Goal: Task Accomplishment & Management: Manage account settings

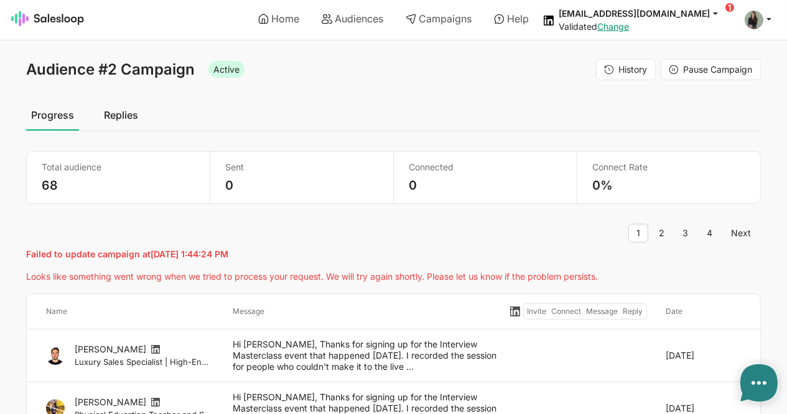
type textarea "x"
click at [675, 68] on icon at bounding box center [674, 70] width 10 height 10
type textarea "x"
click at [684, 64] on span "Enable Campaign" at bounding box center [717, 69] width 72 height 11
type textarea "x"
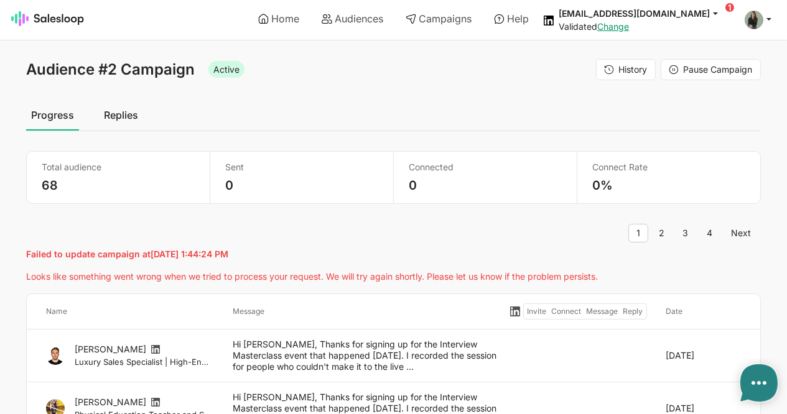
click at [134, 113] on link "Replies" at bounding box center [121, 115] width 44 height 31
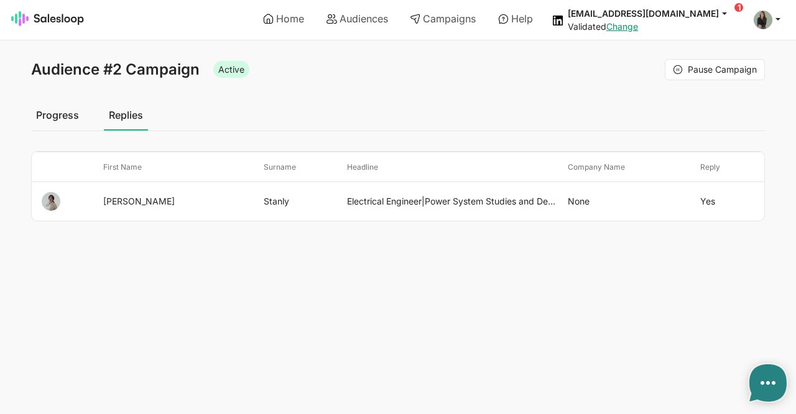
type textarea "x"
click at [49, 119] on link "Progress" at bounding box center [57, 115] width 53 height 31
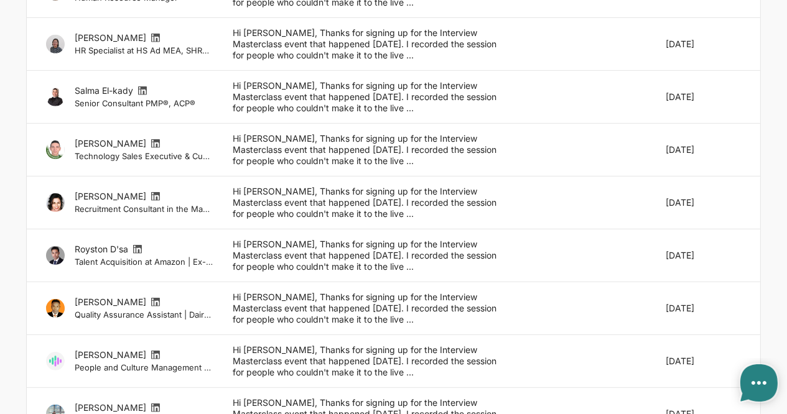
scroll to position [1014, 0]
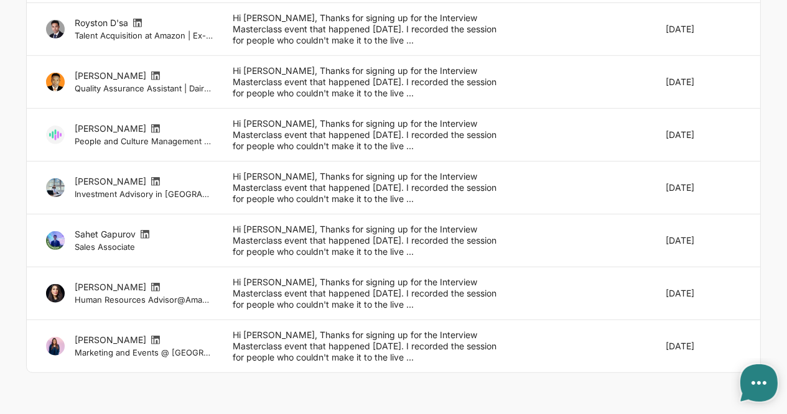
type textarea "x"
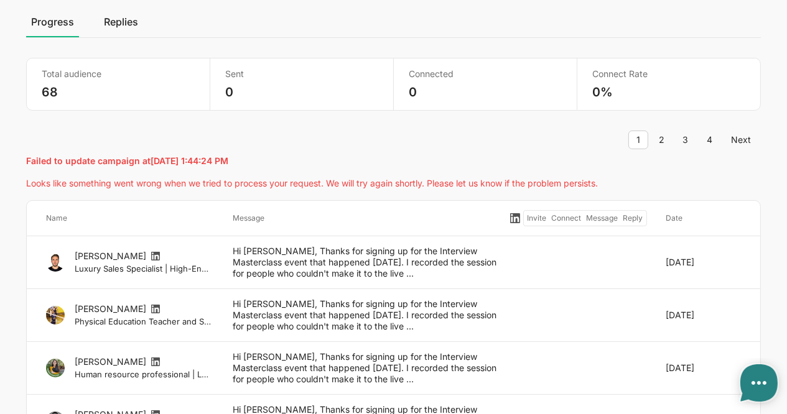
scroll to position [88, 0]
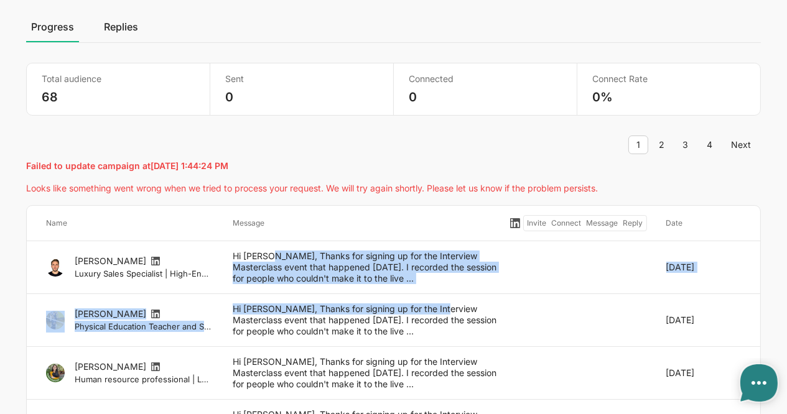
drag, startPoint x: 271, startPoint y: 253, endPoint x: 437, endPoint y: 297, distance: 171.1
click at [120, 24] on link "Replies" at bounding box center [121, 26] width 44 height 31
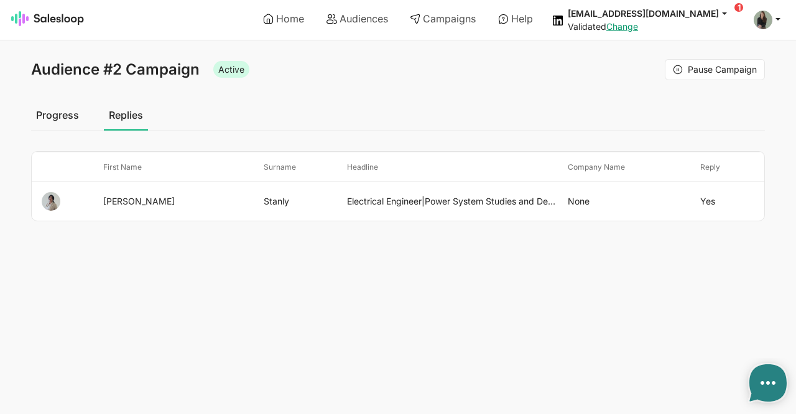
type textarea "x"
click at [46, 119] on link "Progress" at bounding box center [57, 115] width 53 height 31
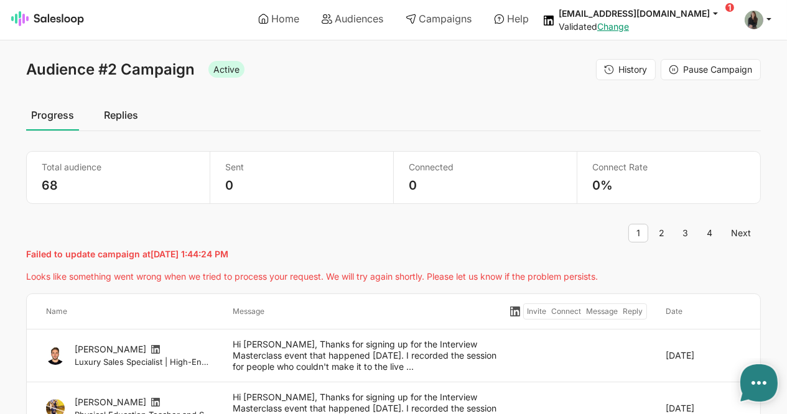
type textarea "x"
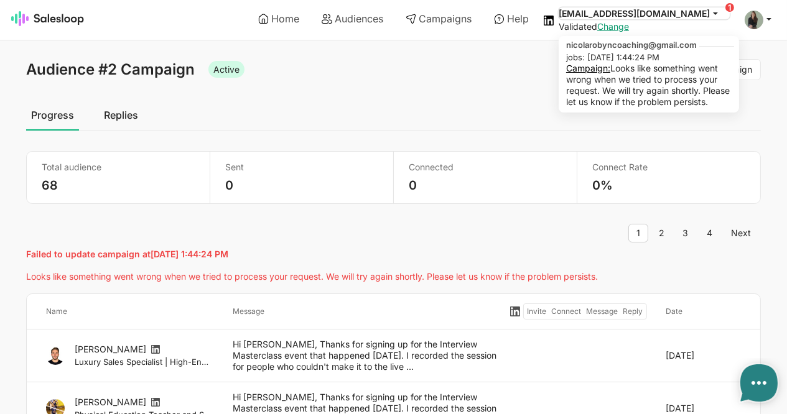
click at [729, 7] on button "[EMAIL_ADDRESS][DOMAIN_NAME]" at bounding box center [644, 13] width 171 height 12
click at [582, 65] on link "Campaign:" at bounding box center [588, 68] width 44 height 11
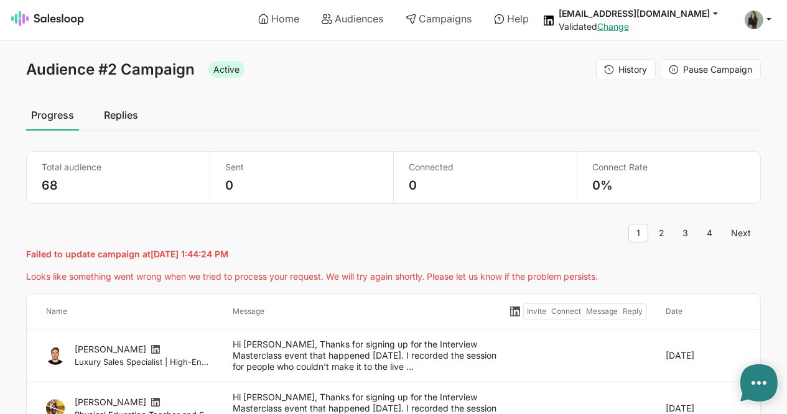
type textarea "x"
click at [717, 68] on span "Pause Campaign" at bounding box center [718, 69] width 69 height 11
type textarea "x"
click at [348, 350] on div "Hi Malaz, Thanks for signing up for the Interview Masterclass event that happen…" at bounding box center [365, 356] width 284 height 34
click at [348, 350] on div "Hi [PERSON_NAME], Thanks for signing up for the Interview Masterclass event tha…" at bounding box center [365, 356] width 284 height 34
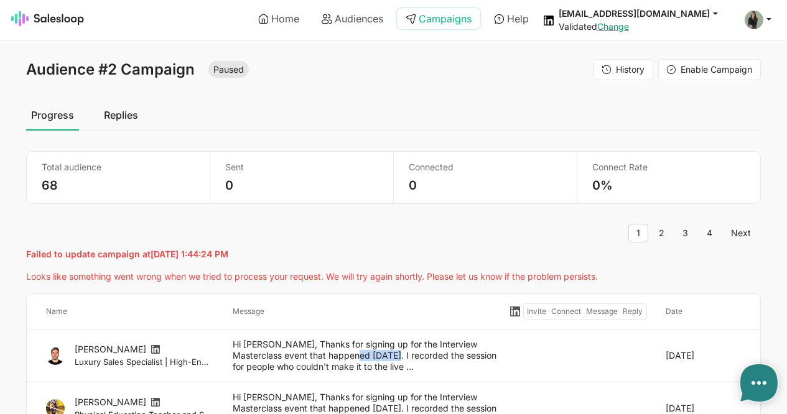
click at [429, 19] on link "Campaigns" at bounding box center [438, 18] width 83 height 21
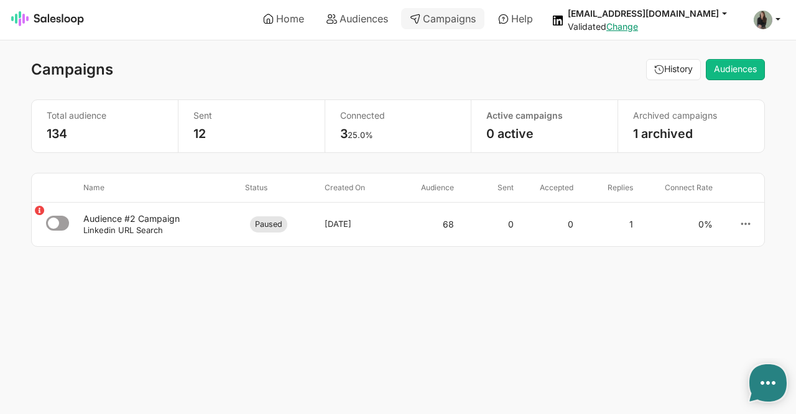
type textarea "x"
click at [744, 223] on icon at bounding box center [745, 223] width 11 height 11
click at [142, 222] on div "Audience #2 Campaign" at bounding box center [159, 218] width 152 height 11
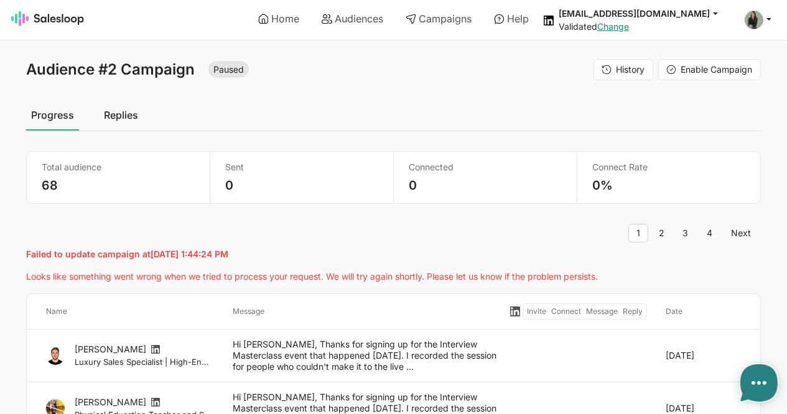
type textarea "x"
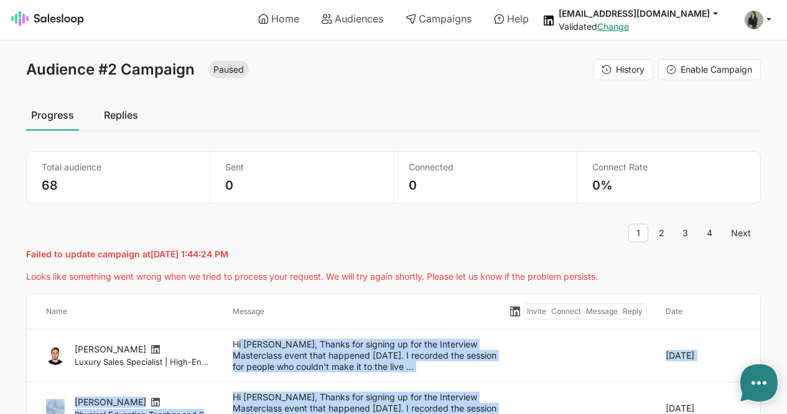
drag, startPoint x: 238, startPoint y: 344, endPoint x: 567, endPoint y: 391, distance: 332.5
click at [579, 347] on div at bounding box center [581, 356] width 149 height 34
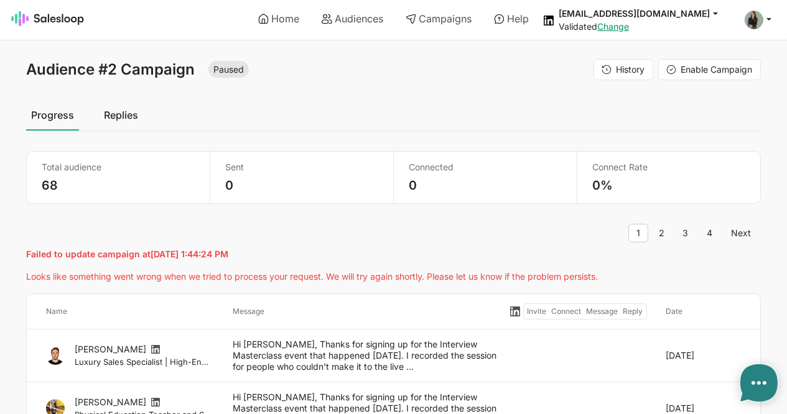
click at [579, 347] on div at bounding box center [581, 356] width 149 height 34
click at [618, 64] on span "History" at bounding box center [631, 69] width 29 height 11
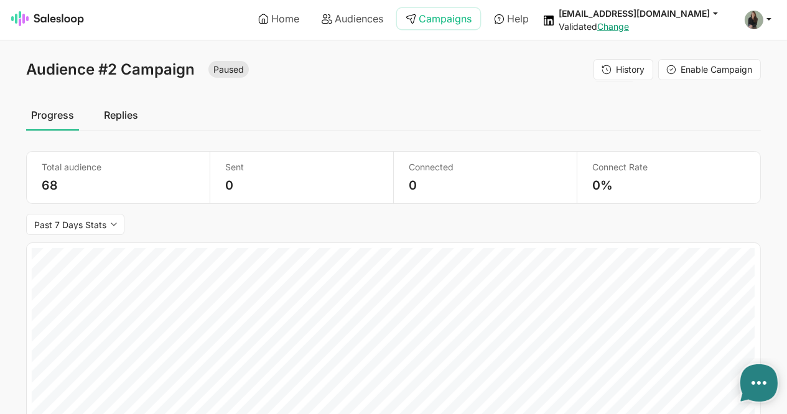
click at [452, 19] on link "Campaigns" at bounding box center [438, 18] width 83 height 21
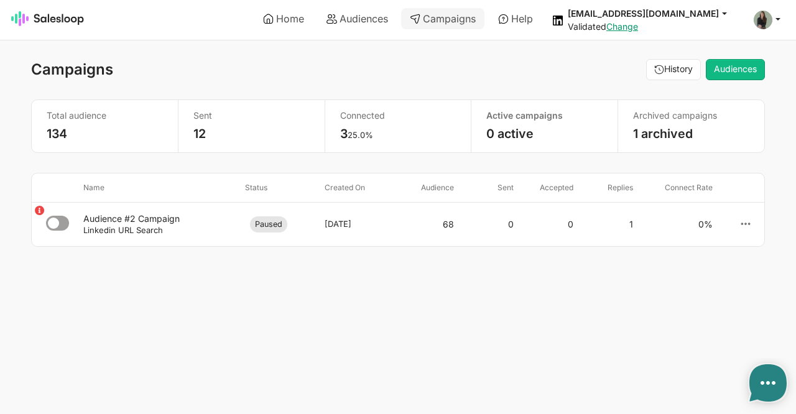
type textarea "x"
click at [649, 133] on link "1 archived" at bounding box center [663, 133] width 60 height 15
type textarea "x"
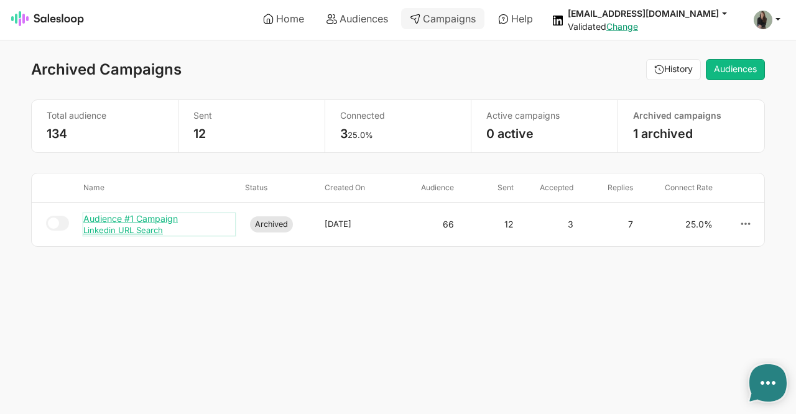
click at [102, 213] on div "Audience #1 Campaign" at bounding box center [159, 218] width 152 height 11
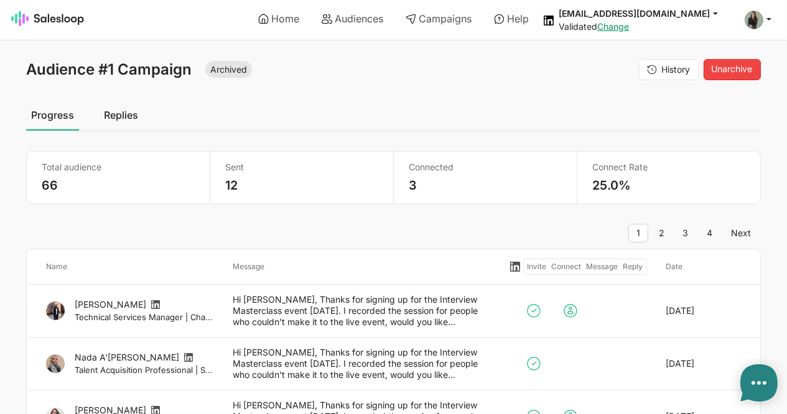
type textarea "x"
click at [668, 68] on span "History" at bounding box center [676, 69] width 29 height 11
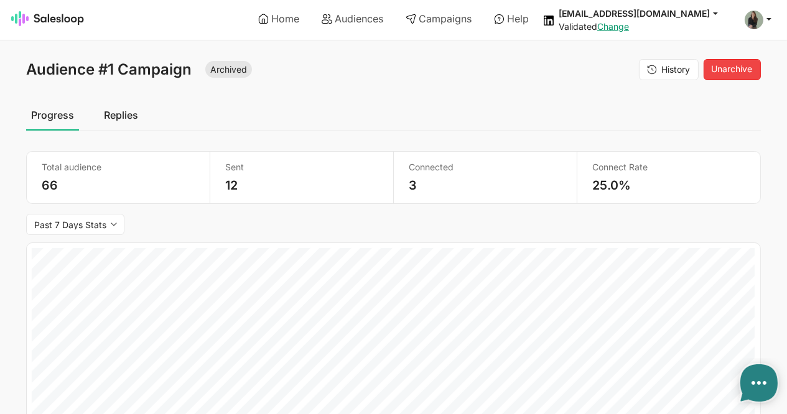
click at [120, 111] on link "Replies" at bounding box center [121, 115] width 44 height 31
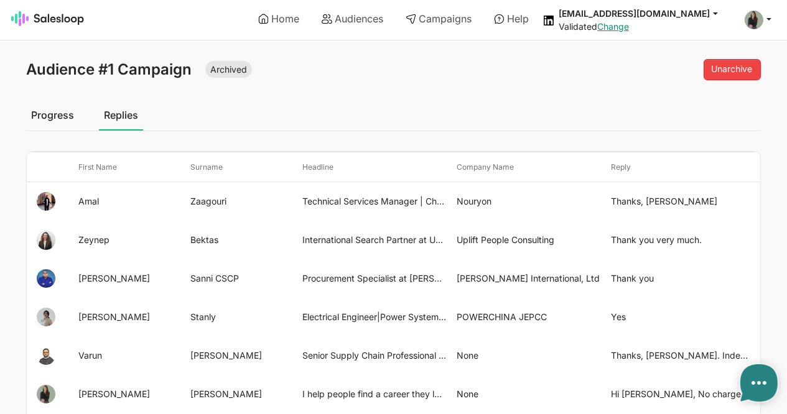
type textarea "x"
click at [449, 19] on link "Campaigns" at bounding box center [438, 18] width 83 height 21
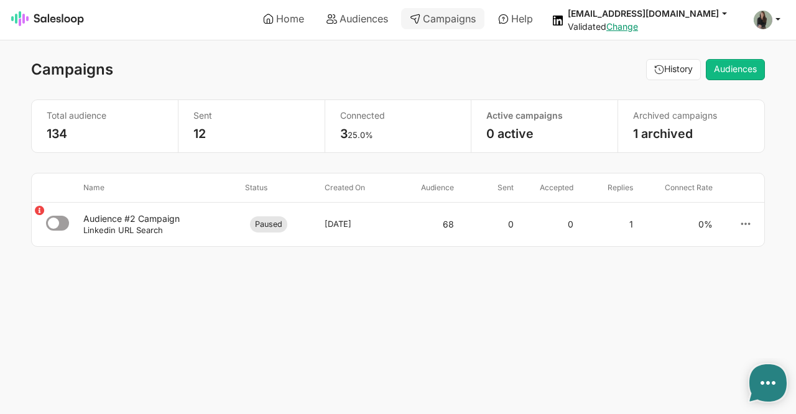
type textarea "x"
click at [284, 24] on link "Home" at bounding box center [283, 18] width 58 height 21
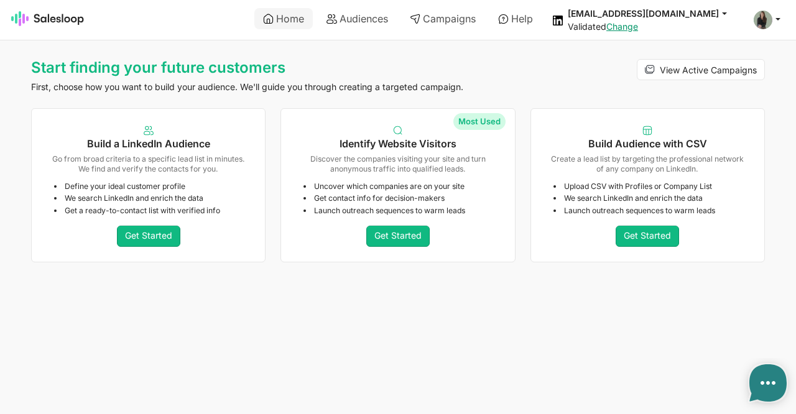
type textarea "x"
click at [346, 19] on link "Audiences" at bounding box center [357, 18] width 79 height 21
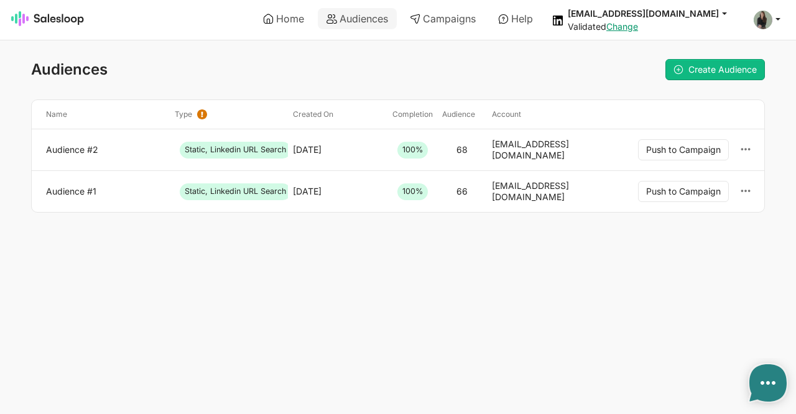
type textarea "x"
click at [749, 148] on use at bounding box center [746, 149] width 9 height 2
click at [449, 263] on html "Home Audiences Campaigns Help [EMAIL_ADDRESS][DOMAIN_NAME] jobs: [DATE] 1:44:24…" at bounding box center [398, 131] width 796 height 263
click at [85, 153] on link "Audience #2" at bounding box center [105, 149] width 119 height 11
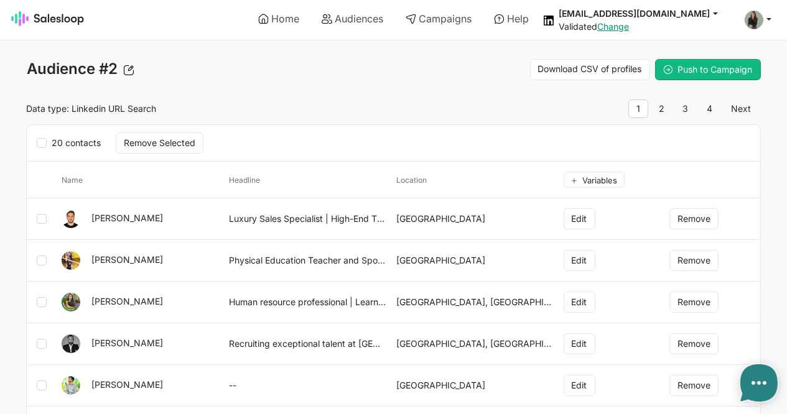
type textarea "x"
click at [683, 108] on link "3" at bounding box center [686, 109] width 22 height 19
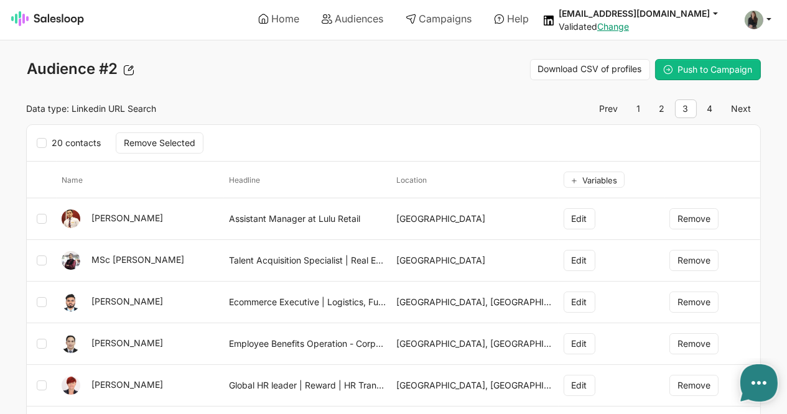
type textarea "x"
click at [735, 70] on span "Push to Campaign" at bounding box center [715, 69] width 75 height 11
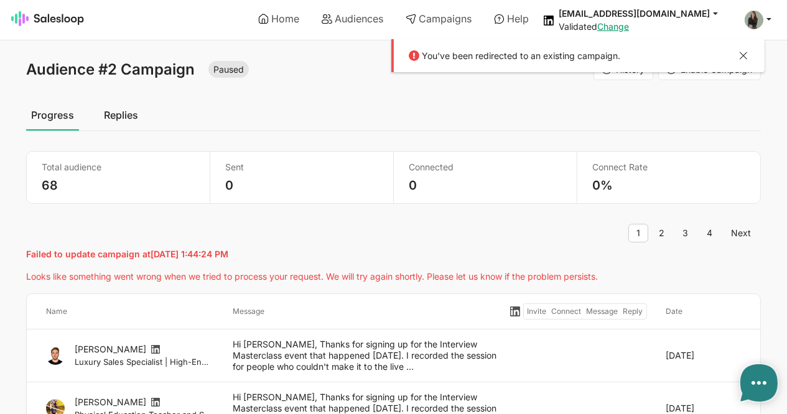
type textarea "x"
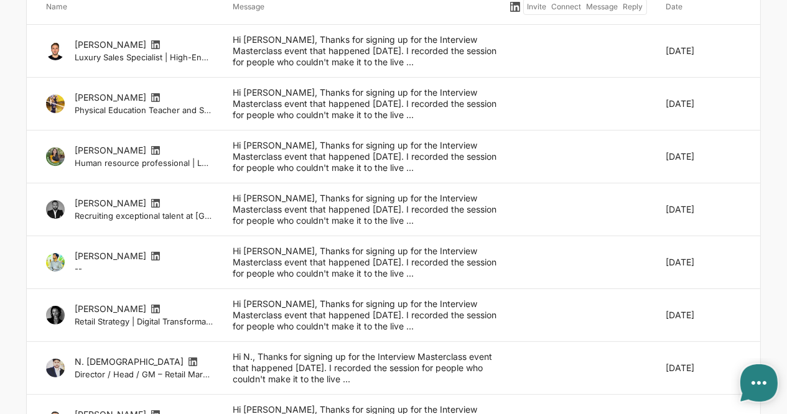
scroll to position [306, 0]
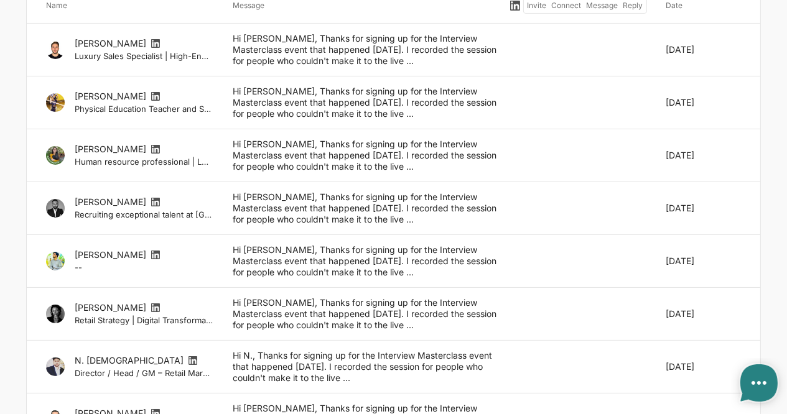
click at [408, 44] on div "Hi [PERSON_NAME], Thanks for signing up for the Interview Masterclass event tha…" at bounding box center [365, 50] width 284 height 34
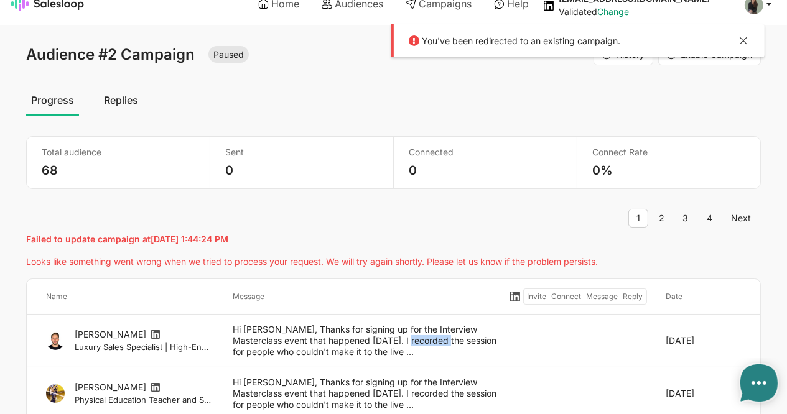
scroll to position [0, 0]
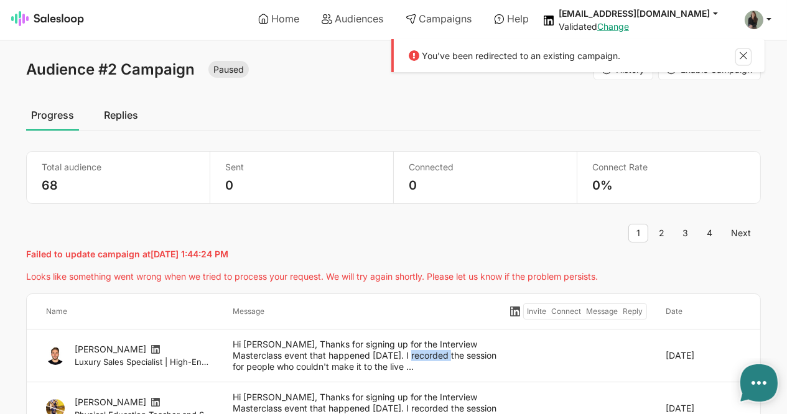
click at [747, 52] on button at bounding box center [743, 57] width 15 height 16
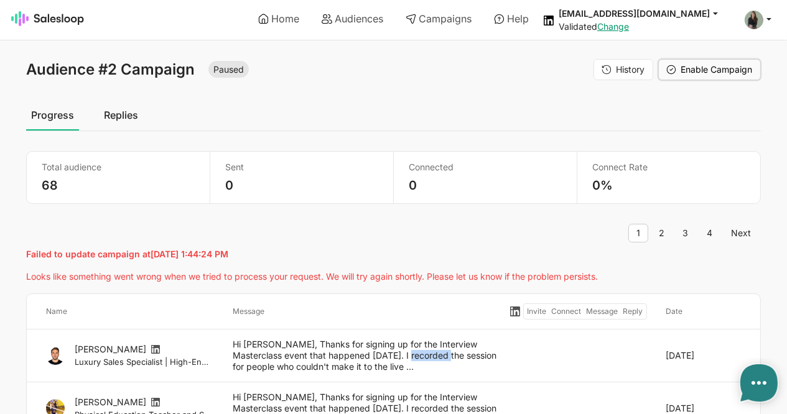
click at [675, 68] on icon at bounding box center [671, 70] width 10 height 10
type textarea "x"
click at [123, 119] on link "Replies" at bounding box center [121, 115] width 44 height 31
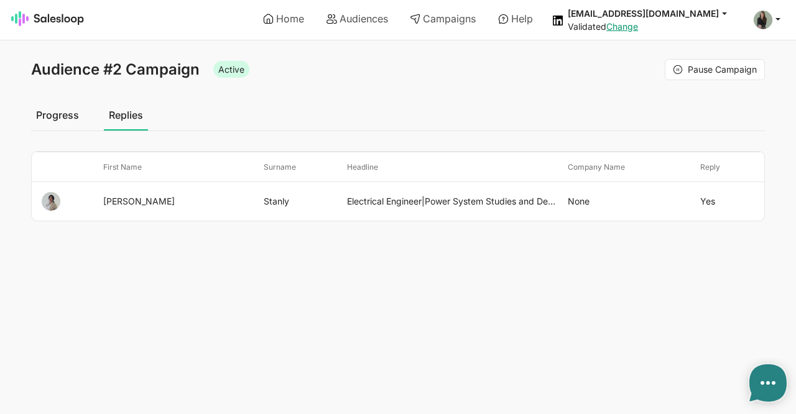
type textarea "x"
click at [70, 120] on link "Progress" at bounding box center [57, 115] width 53 height 31
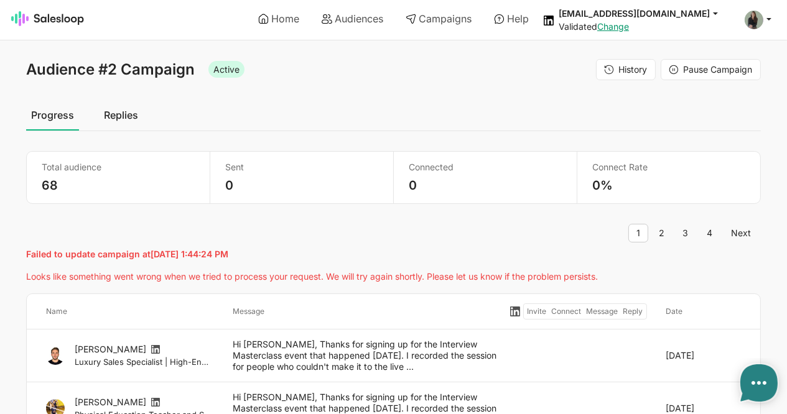
type textarea "x"
click at [348, 26] on link "Audiences" at bounding box center [352, 18] width 79 height 21
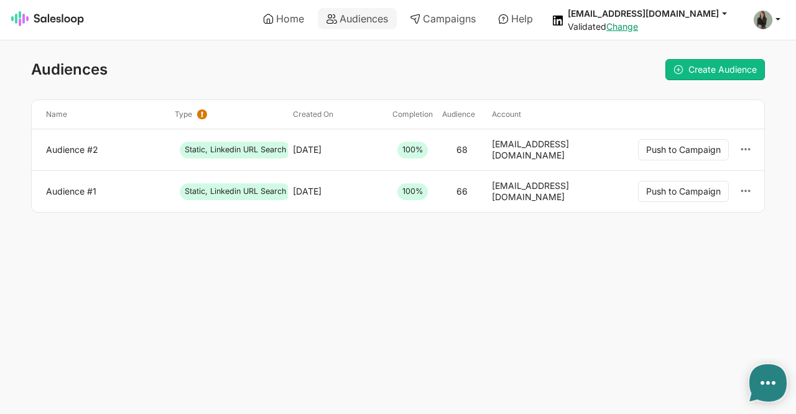
type textarea "x"
click at [706, 74] on link "Create Audience" at bounding box center [716, 69] width 100 height 21
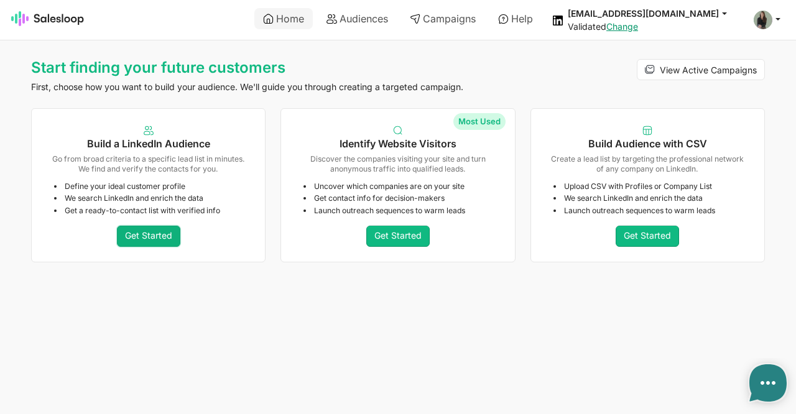
click at [136, 243] on link "Get Started" at bounding box center [148, 236] width 63 height 21
type textarea "x"
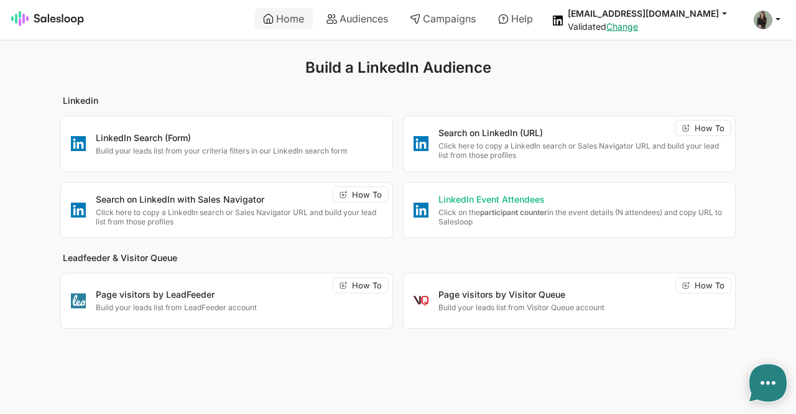
click at [534, 213] on strong "participant counter" at bounding box center [513, 212] width 67 height 9
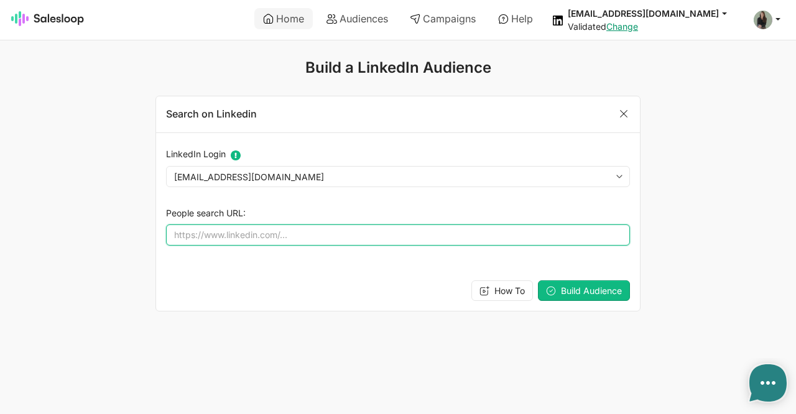
click at [322, 235] on input "People search URL:" at bounding box center [398, 235] width 464 height 21
paste input "https://www.linkedin.com/search/results/people/?eventAttending=%5B%227367148118…"
type input "https://www.linkedin.com/search/results/people/?eventAttending=%5B%227367148118…"
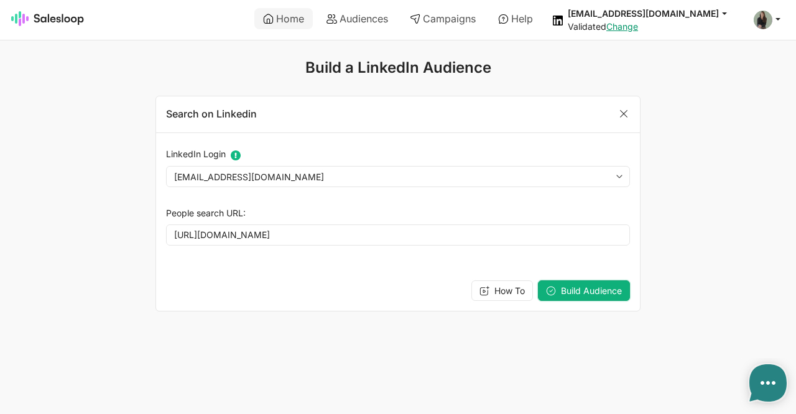
scroll to position [0, 0]
click at [607, 296] on button "Build Audience" at bounding box center [584, 291] width 92 height 21
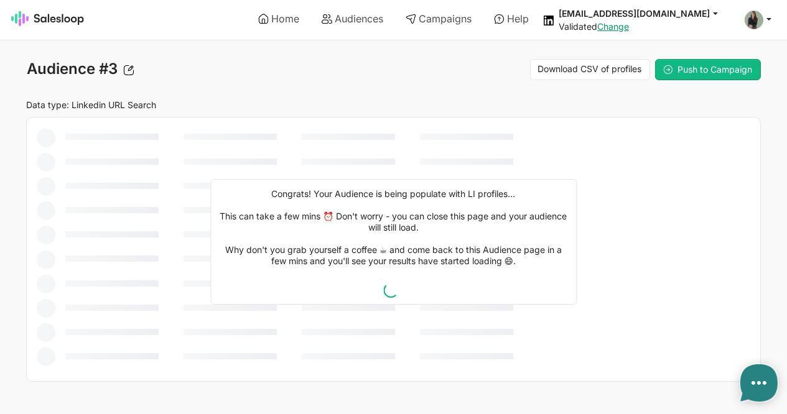
type textarea "x"
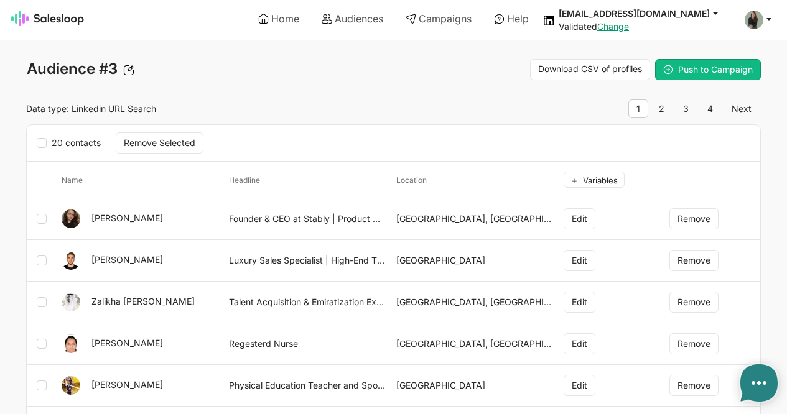
type textarea "x"
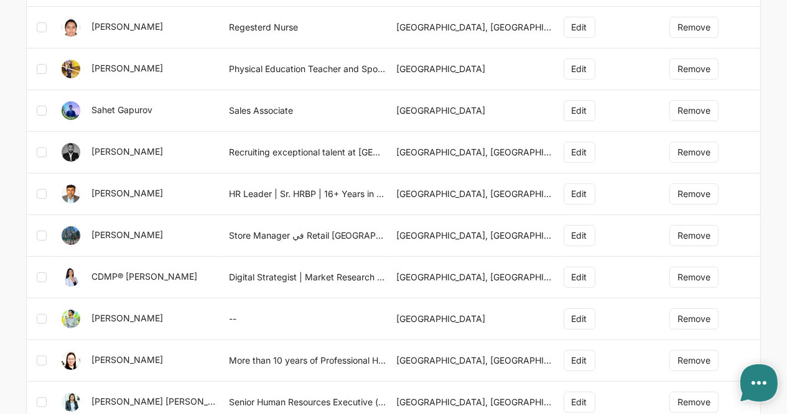
scroll to position [331, 0]
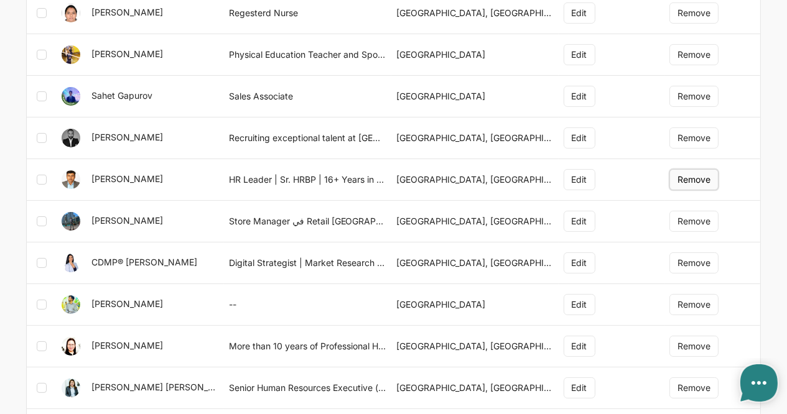
click at [701, 177] on button "Remove" at bounding box center [693, 179] width 49 height 21
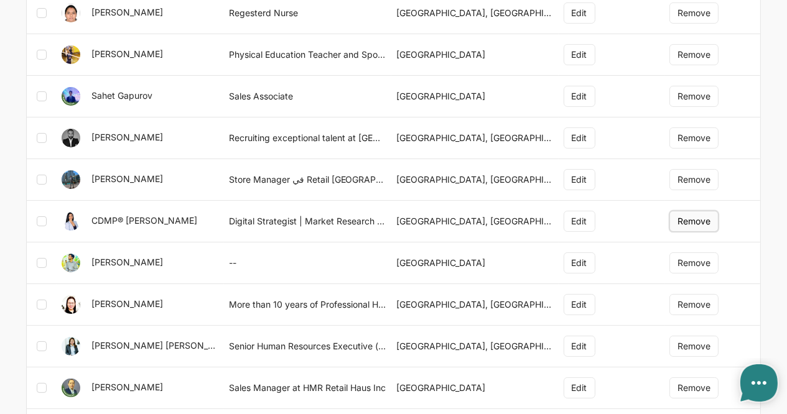
click at [703, 221] on button "Remove" at bounding box center [693, 221] width 49 height 21
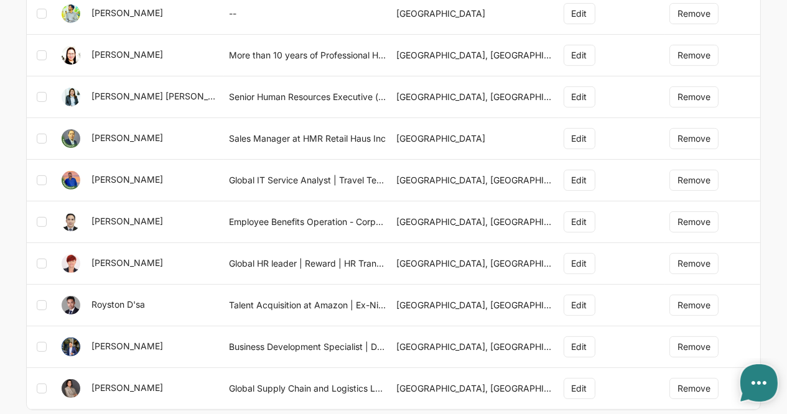
scroll to position [567, 0]
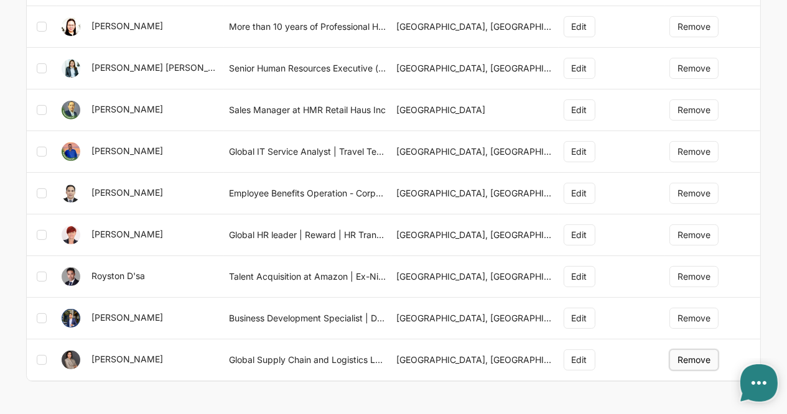
click at [691, 358] on button "Remove" at bounding box center [693, 360] width 49 height 21
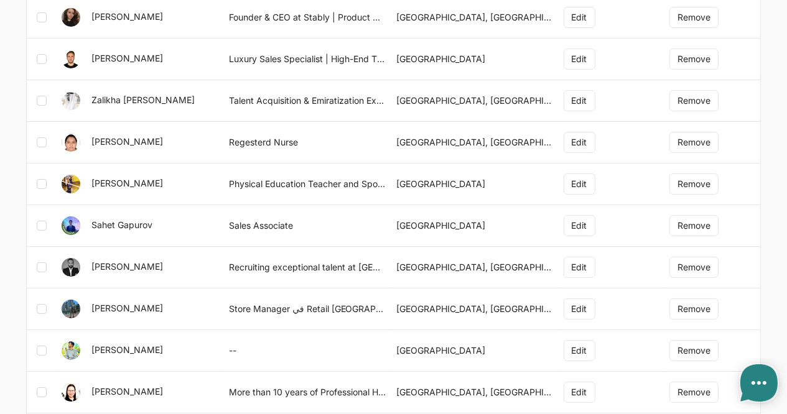
scroll to position [0, 0]
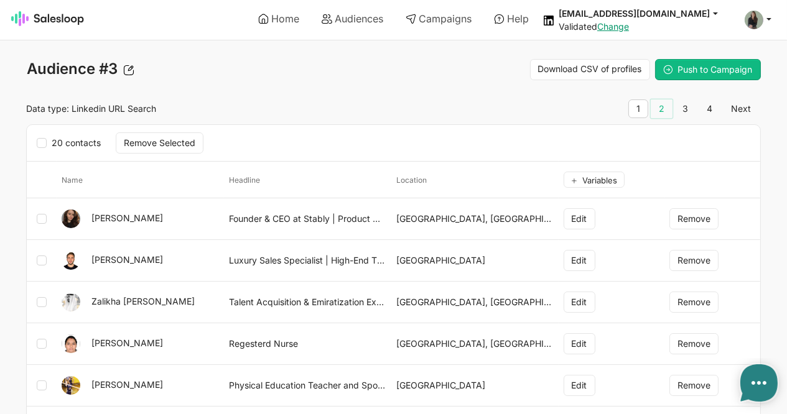
click at [664, 107] on link "2" at bounding box center [662, 109] width 22 height 19
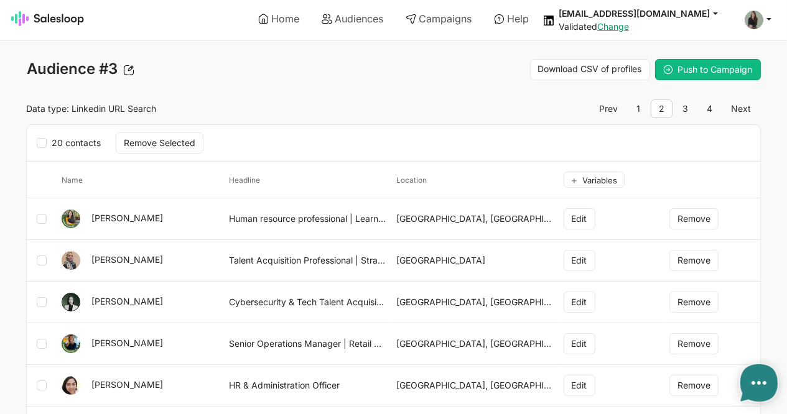
type textarea "x"
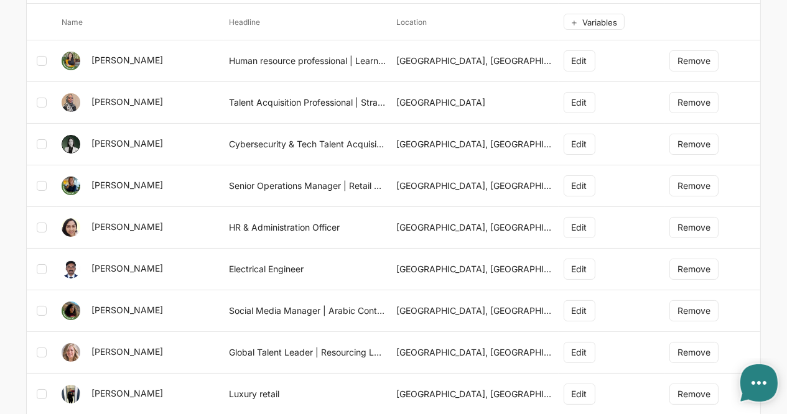
scroll to position [160, 0]
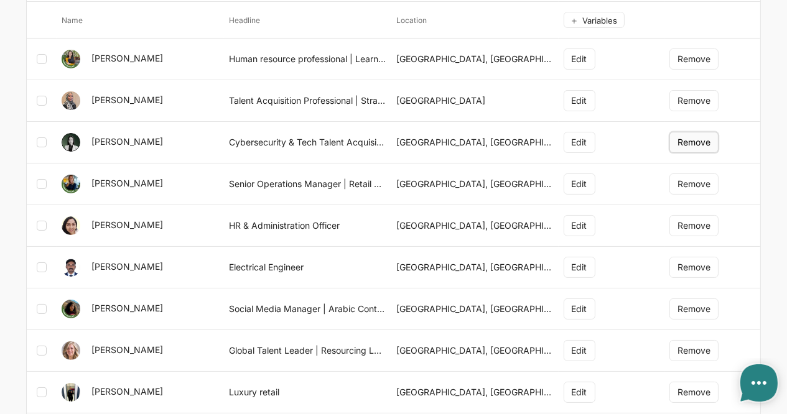
click at [687, 136] on button "Remove" at bounding box center [693, 142] width 49 height 21
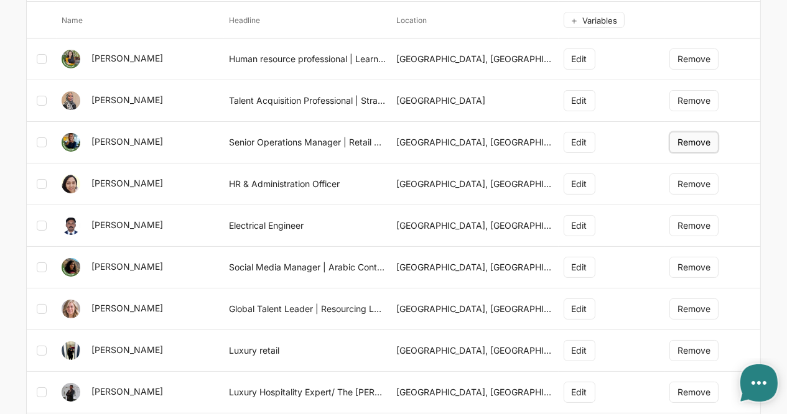
click at [703, 139] on button "Remove" at bounding box center [693, 142] width 49 height 21
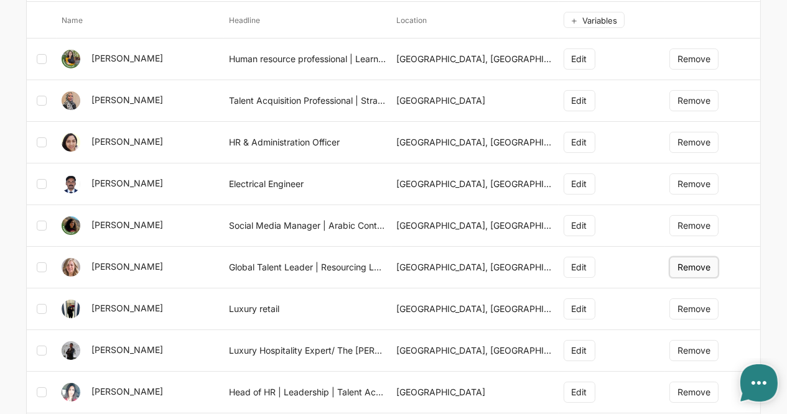
click at [688, 264] on button "Remove" at bounding box center [693, 267] width 49 height 21
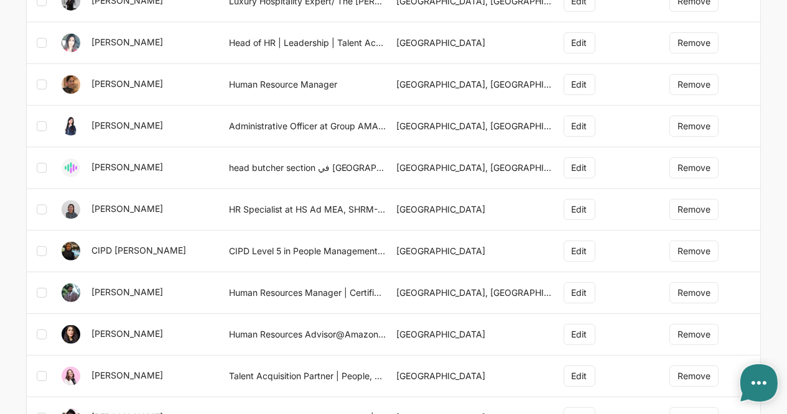
scroll to position [489, 0]
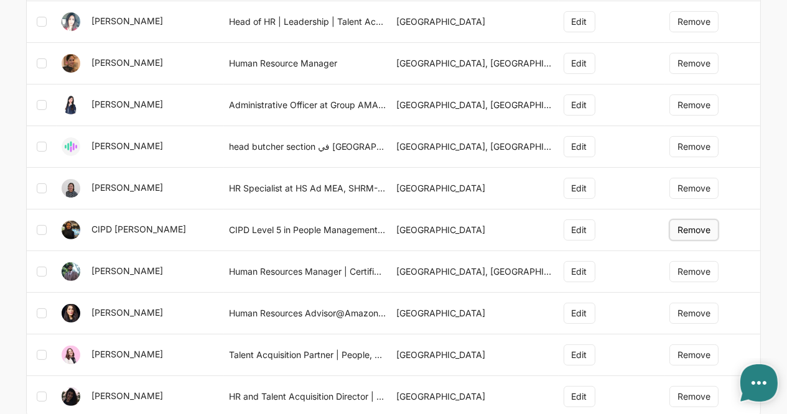
click at [697, 229] on button "Remove" at bounding box center [693, 230] width 49 height 21
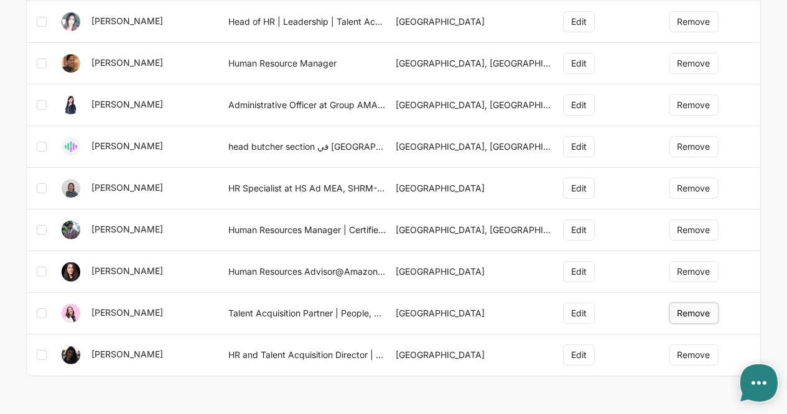
click at [690, 305] on button "Remove" at bounding box center [693, 313] width 49 height 21
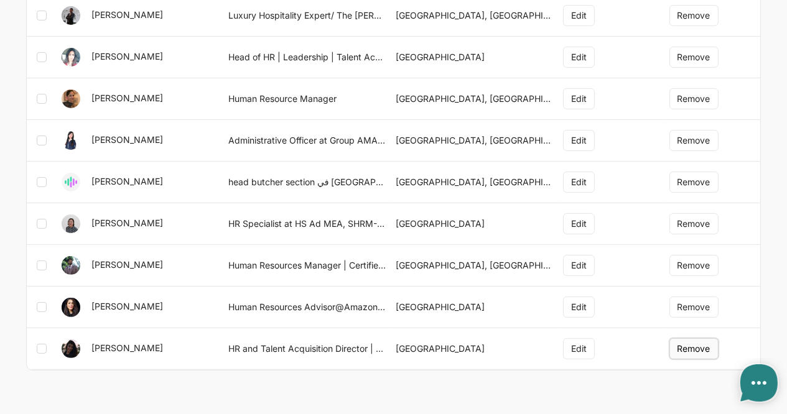
click at [697, 342] on button "Remove" at bounding box center [693, 348] width 49 height 21
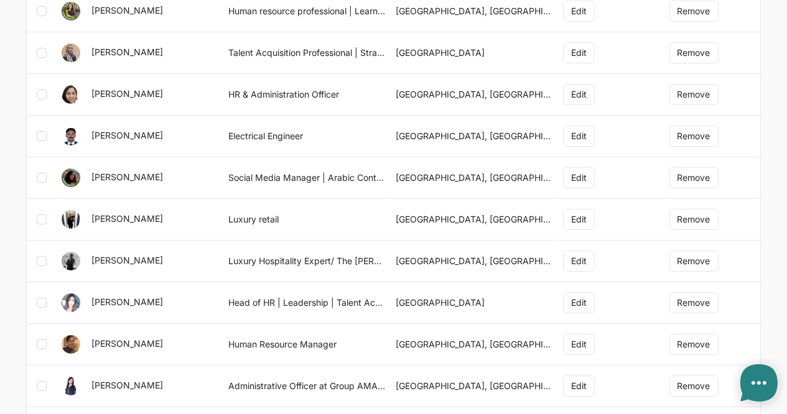
scroll to position [0, 0]
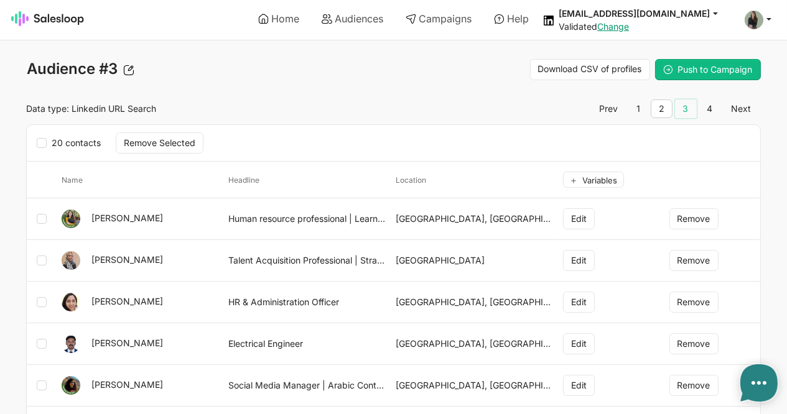
click at [688, 113] on link "3" at bounding box center [686, 109] width 22 height 19
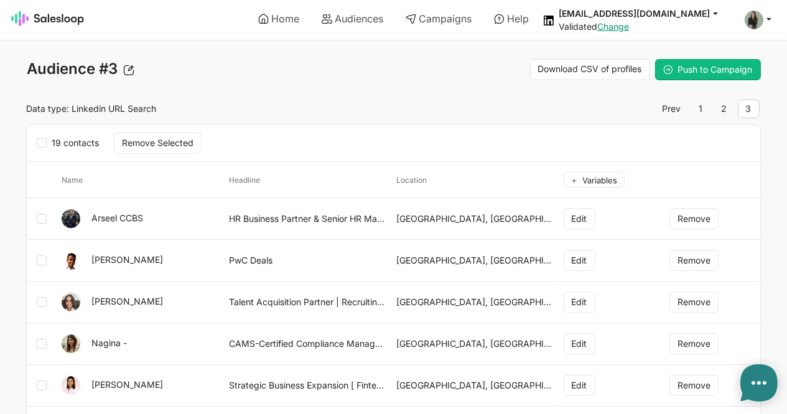
type textarea "x"
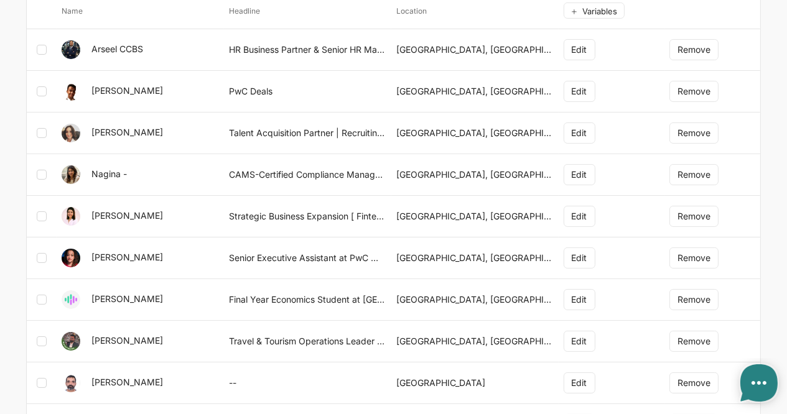
scroll to position [174, 0]
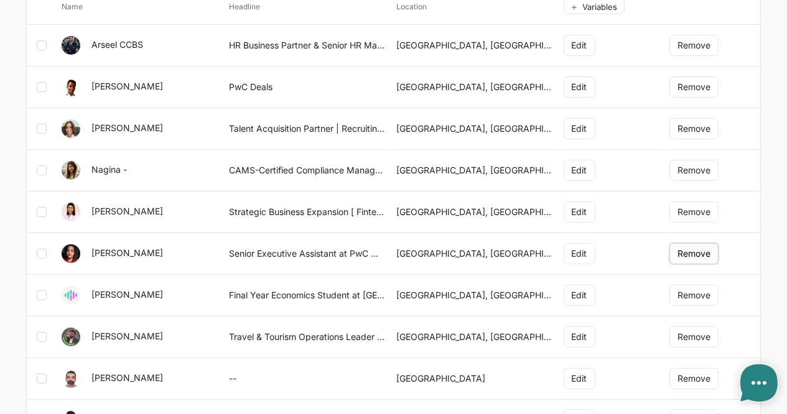
click at [700, 251] on button "Remove" at bounding box center [693, 253] width 49 height 21
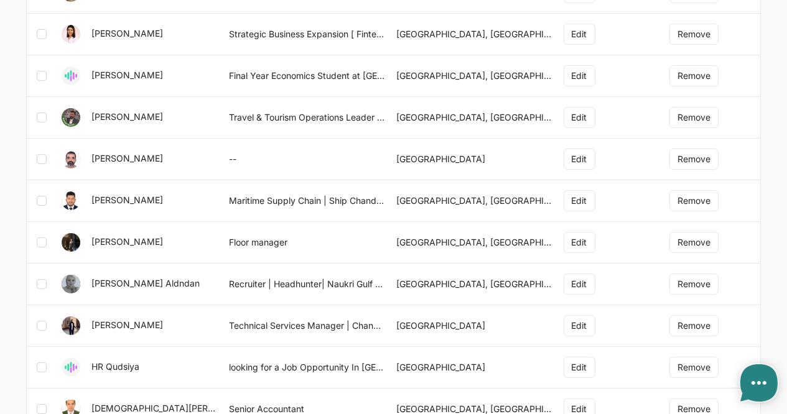
scroll to position [357, 0]
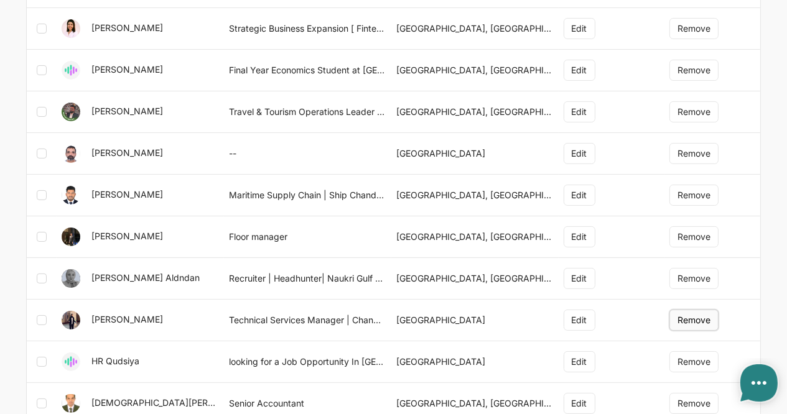
click at [686, 315] on button "Remove" at bounding box center [693, 320] width 49 height 21
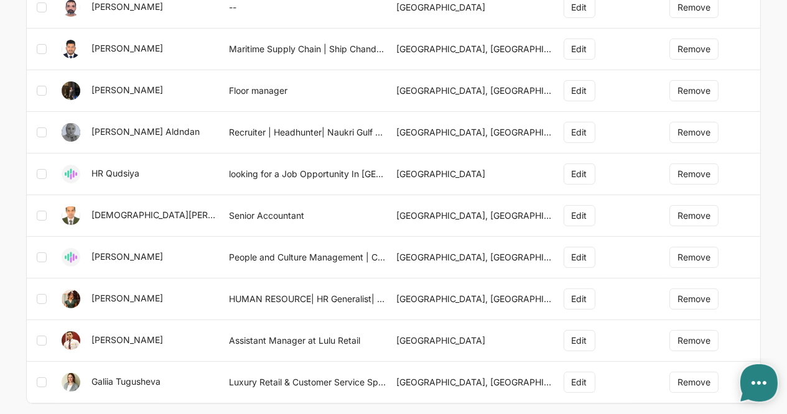
scroll to position [536, 0]
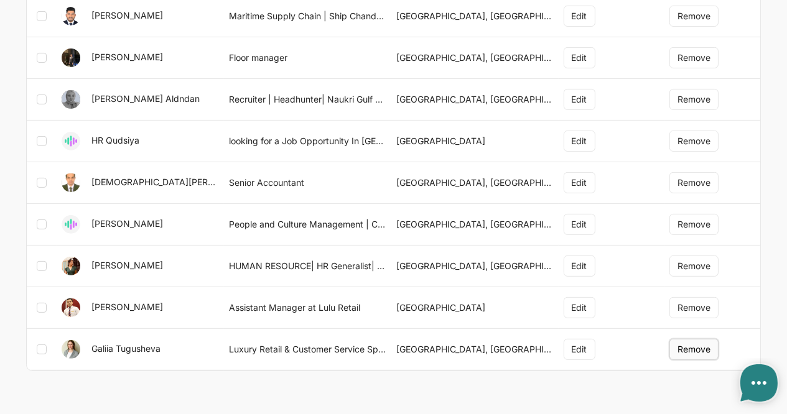
click at [691, 339] on button "Remove" at bounding box center [693, 349] width 49 height 21
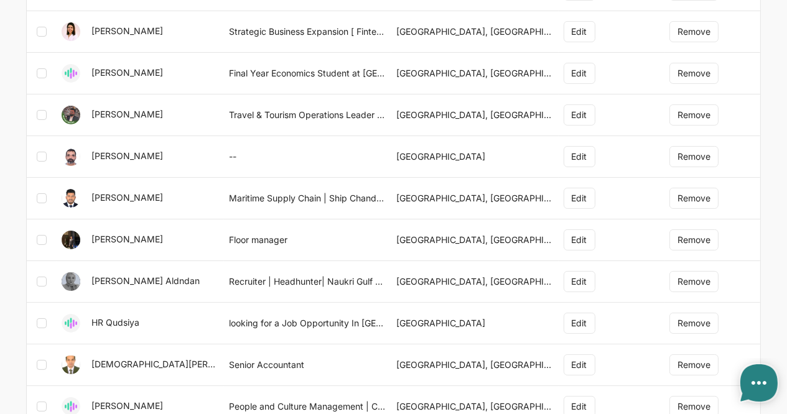
scroll to position [391, 0]
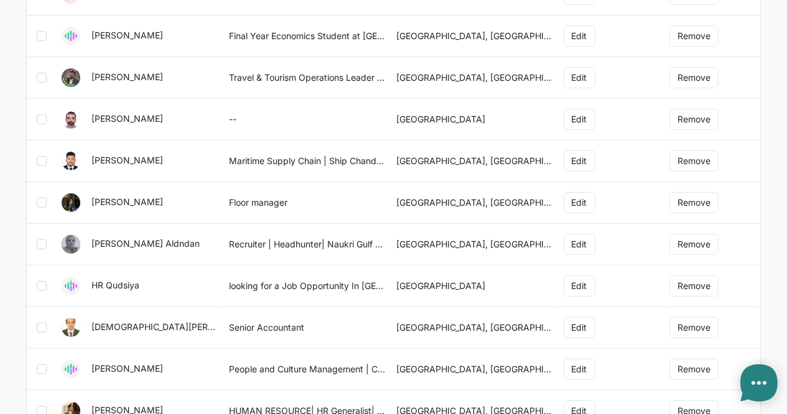
click at [773, 277] on body "Home Audiences Campaigns Help nicolarobyncoaching@gmail.com jobs: 9/26/2025, 1:…" at bounding box center [393, 42] width 787 height 866
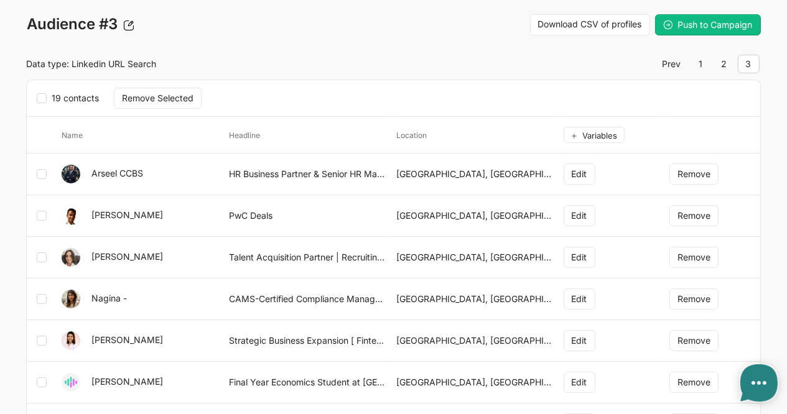
scroll to position [43, 0]
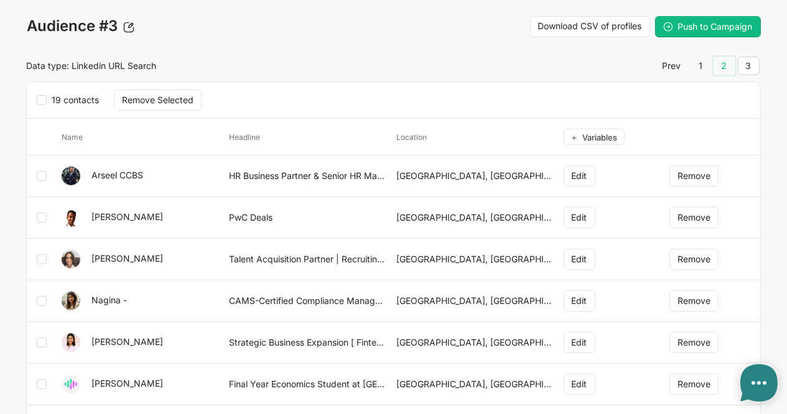
click at [720, 67] on link "2" at bounding box center [725, 66] width 22 height 19
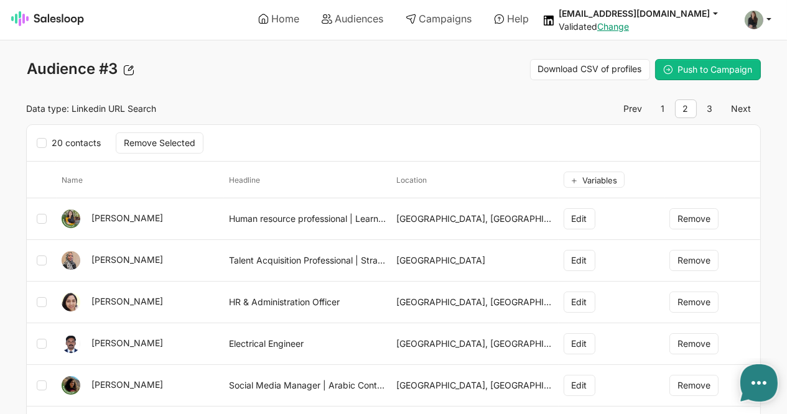
type textarea "x"
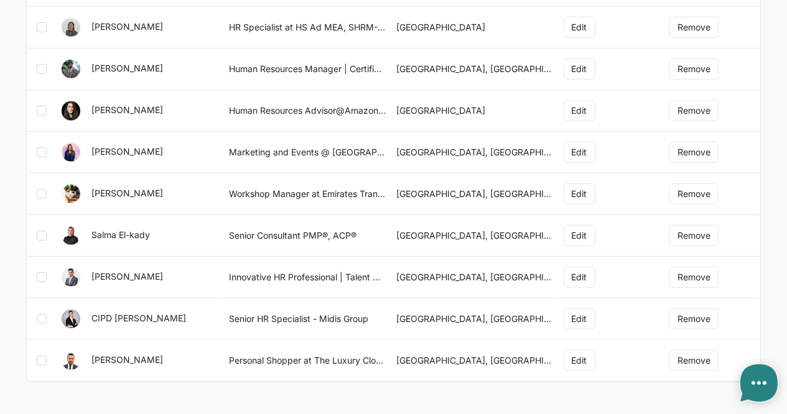
scroll to position [661, 0]
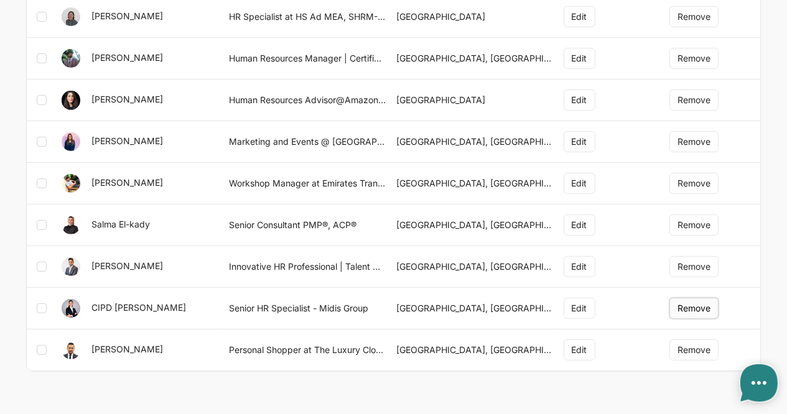
click at [688, 304] on button "Remove" at bounding box center [693, 308] width 49 height 21
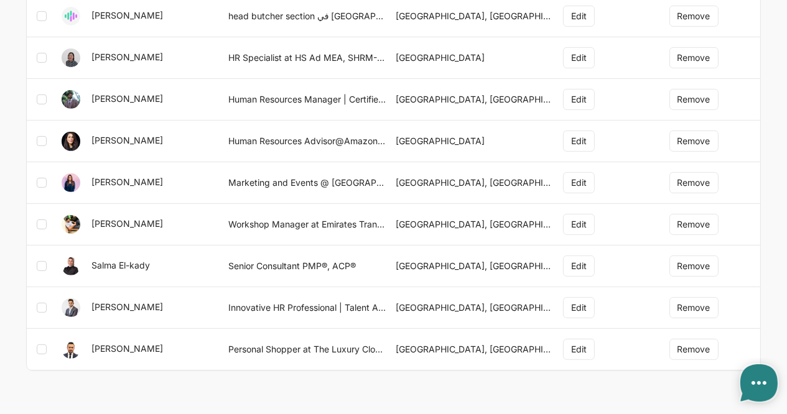
drag, startPoint x: 786, startPoint y: 268, endPoint x: 788, endPoint y: 50, distance: 218.4
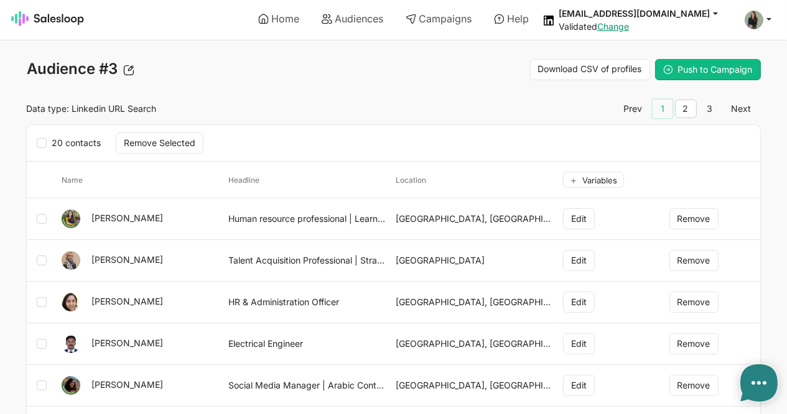
click at [668, 107] on link "1" at bounding box center [663, 109] width 20 height 19
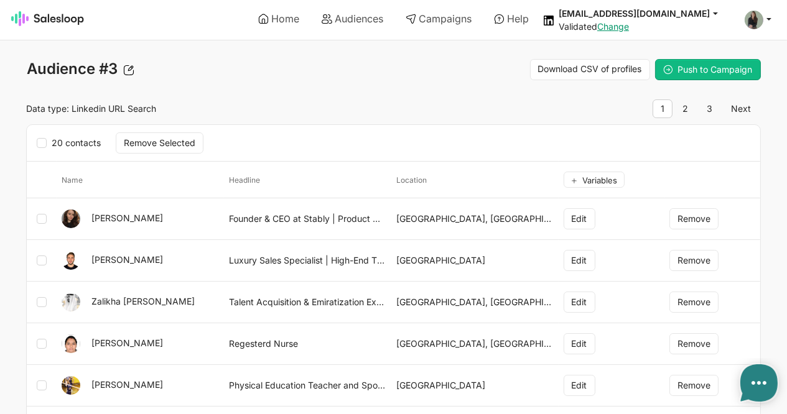
type textarea "x"
click at [672, 65] on icon at bounding box center [668, 70] width 10 height 10
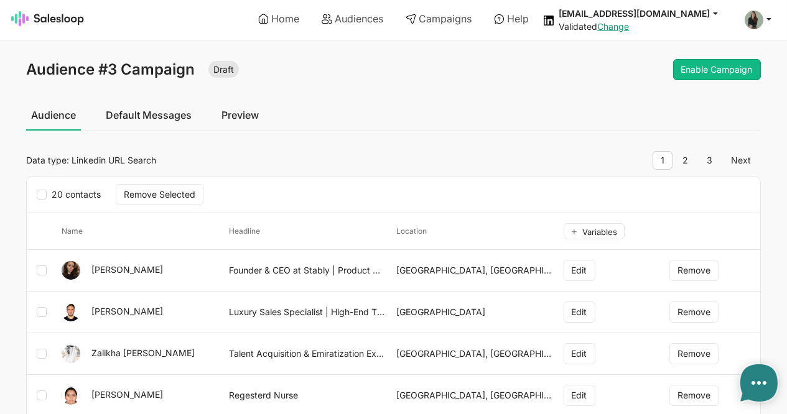
type textarea "x"
click at [154, 115] on link "Default Messages" at bounding box center [149, 115] width 96 height 31
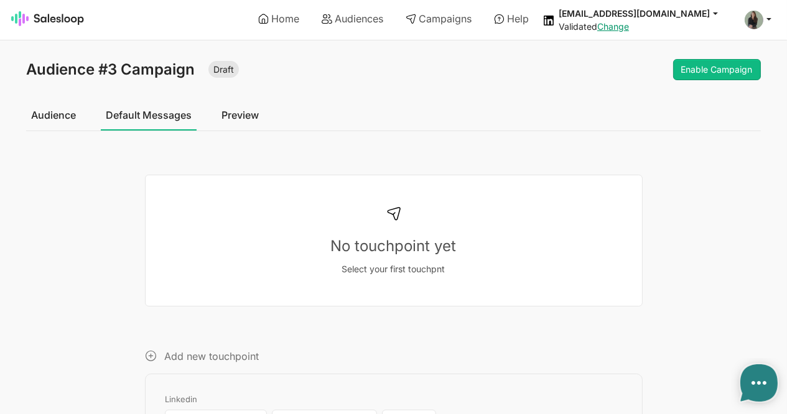
type textarea "x"
click at [146, 358] on icon at bounding box center [151, 356] width 12 height 12
click at [151, 354] on icon at bounding box center [151, 356] width 12 height 12
click at [400, 243] on p "No touchpoint yet" at bounding box center [394, 246] width 457 height 20
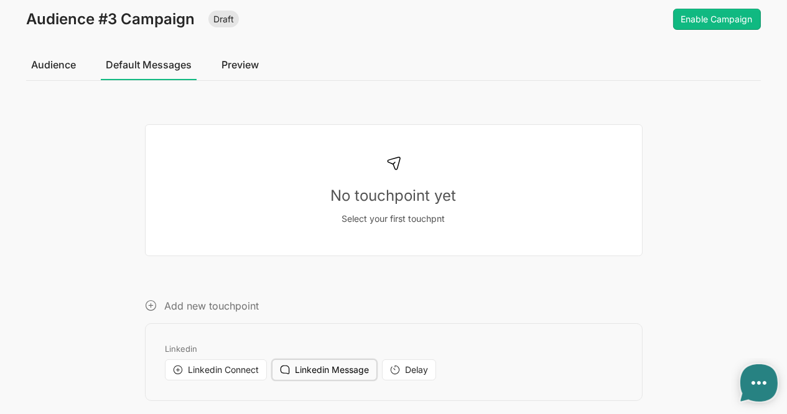
click at [305, 372] on span "Linkedin Message" at bounding box center [332, 370] width 74 height 11
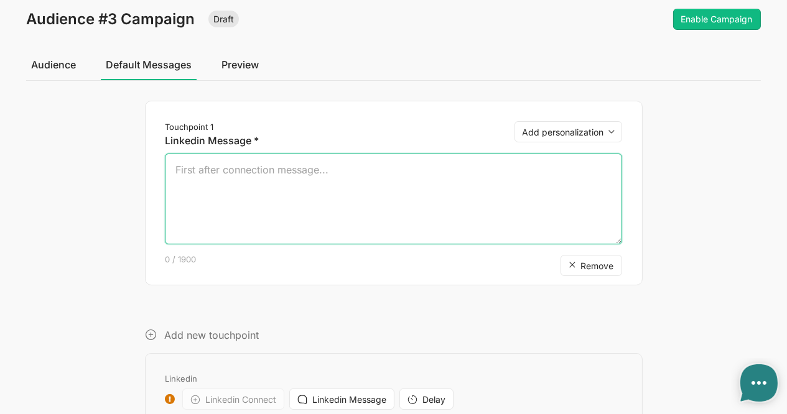
click at [229, 212] on textarea at bounding box center [393, 199] width 457 height 91
type textarea "Hi"
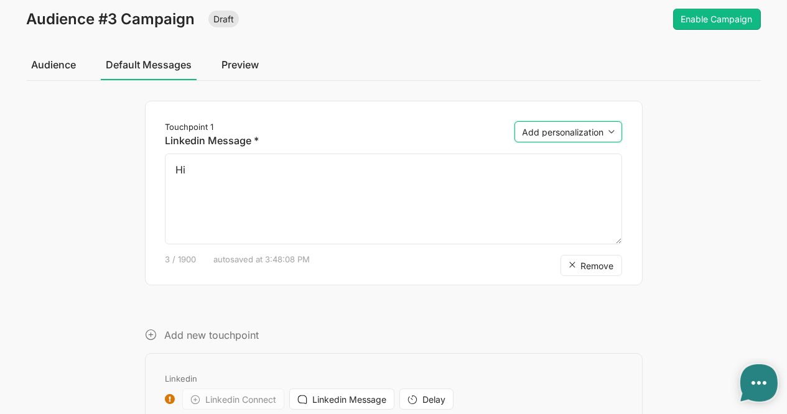
click at [528, 129] on select "Add personalization first_name last_name company position location company_loca…" at bounding box center [569, 131] width 108 height 21
select select "{first_name}"
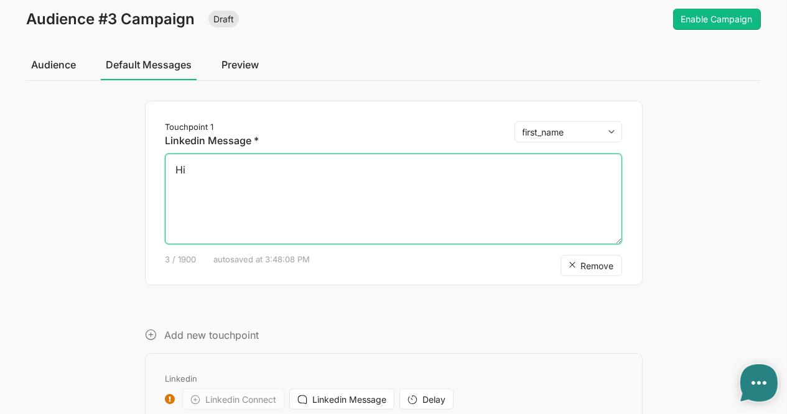
click at [515, 121] on select "Add personalization first_name last_name company position location company_loca…" at bounding box center [569, 131] width 108 height 21
paste textarea "Thanks for signing up for the Interview Masterclass event yesterday. I recorded…"
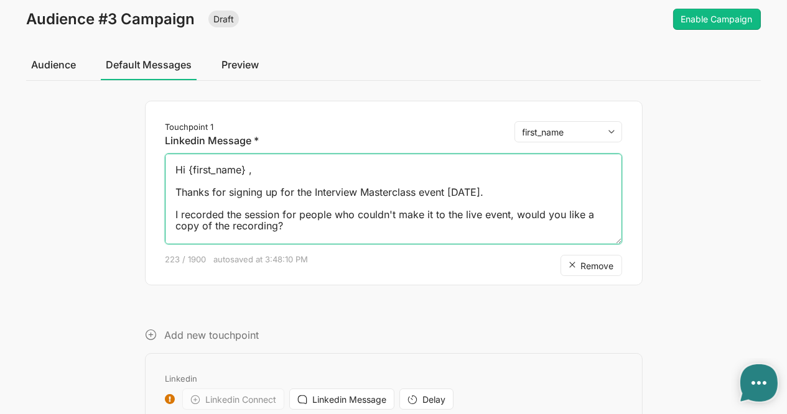
scroll to position [21, 0]
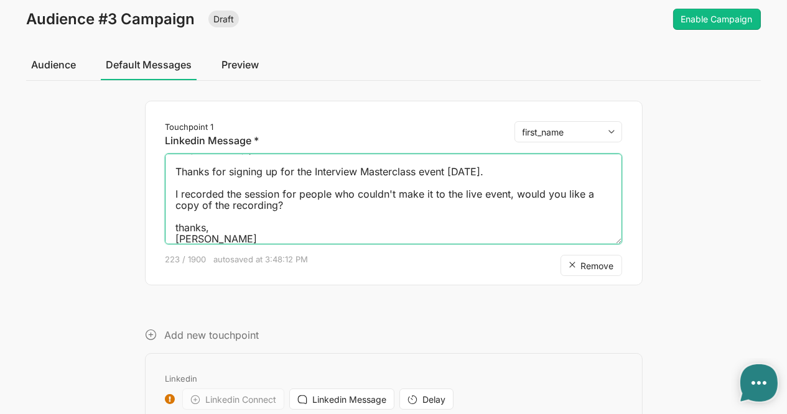
click at [493, 172] on textarea "Hi {first_name} , Thanks for signing up for the Interview Masterclass event yes…" at bounding box center [393, 199] width 457 height 91
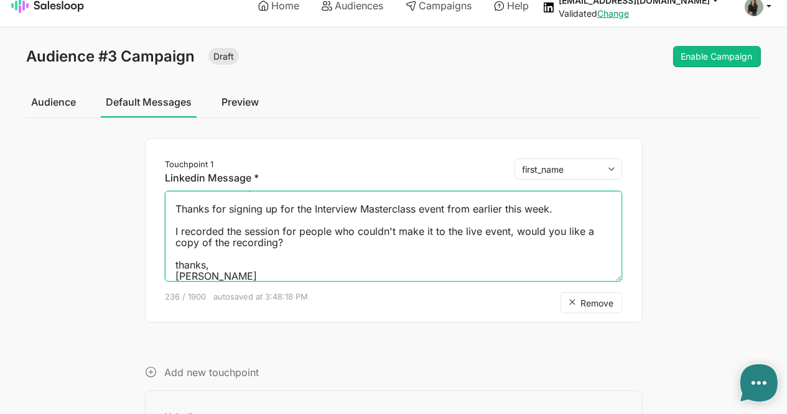
scroll to position [7, 0]
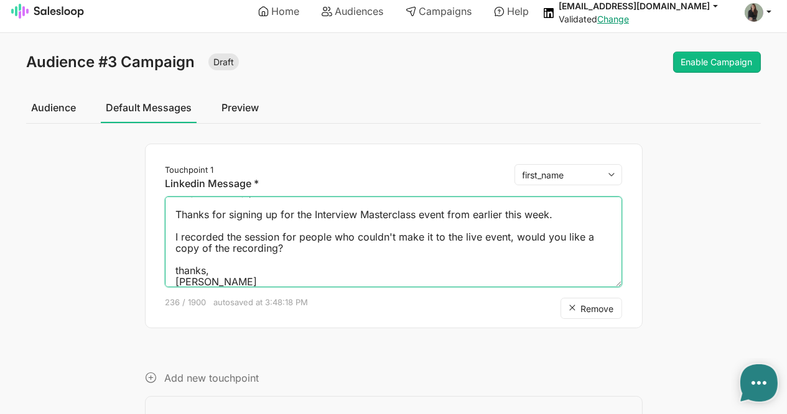
type textarea "Hi {first_name} , Thanks for signing up for the Interview Masterclass event fro…"
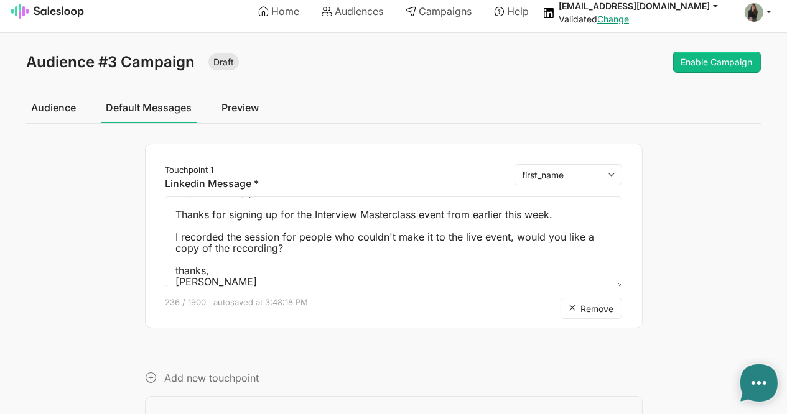
click at [248, 106] on link "Preview" at bounding box center [240, 107] width 47 height 31
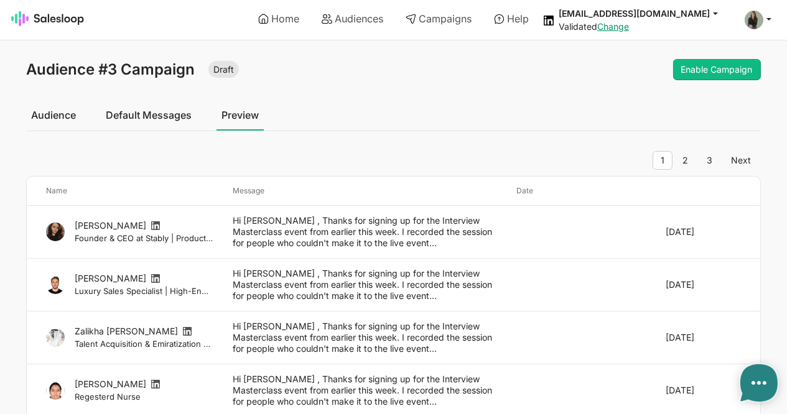
type textarea "x"
click at [703, 60] on button "Enable Campaign" at bounding box center [717, 69] width 88 height 21
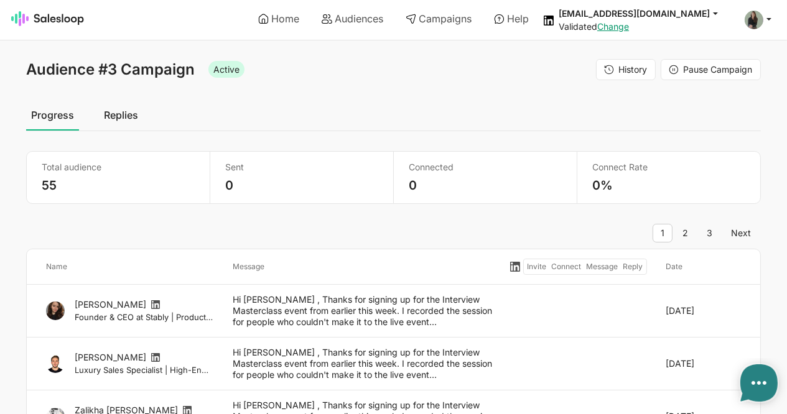
type textarea "x"
click at [285, 16] on link "Home" at bounding box center [278, 18] width 58 height 21
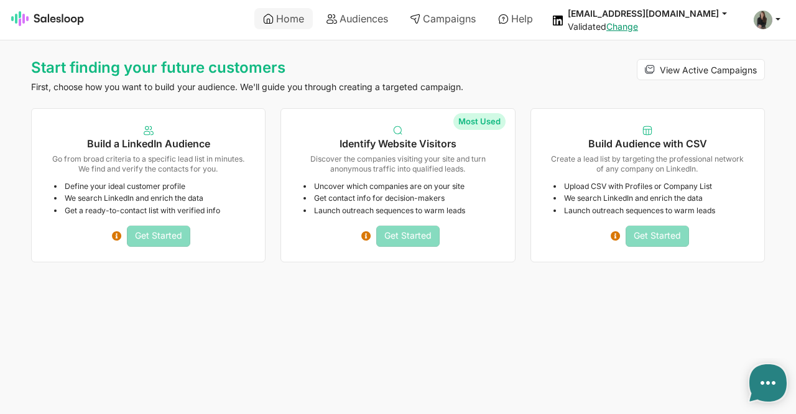
type textarea "x"
click at [145, 182] on li "Define your ideal customer profile" at bounding box center [151, 187] width 194 height 10
click at [366, 16] on link "Audiences" at bounding box center [357, 18] width 79 height 21
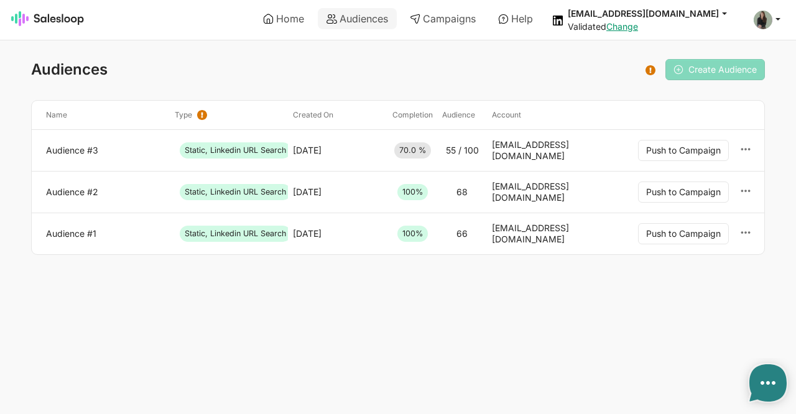
type textarea "x"
click at [750, 190] on icon at bounding box center [745, 190] width 11 height 11
click at [650, 223] on button "Archive" at bounding box center [678, 220] width 134 height 22
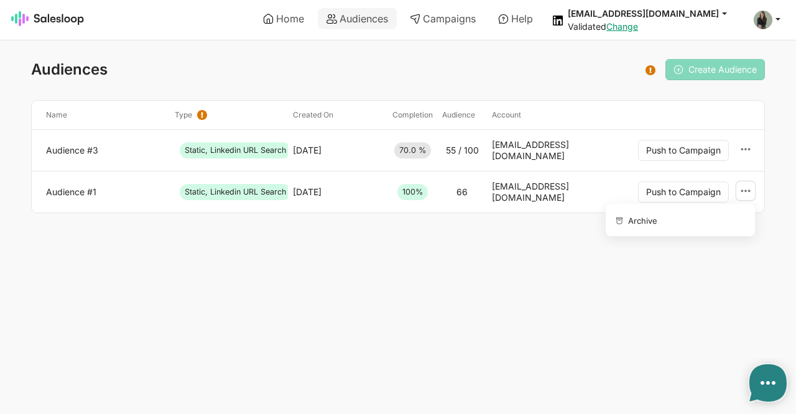
click at [747, 185] on icon at bounding box center [745, 190] width 11 height 11
click at [678, 220] on button "Archive" at bounding box center [678, 220] width 134 height 22
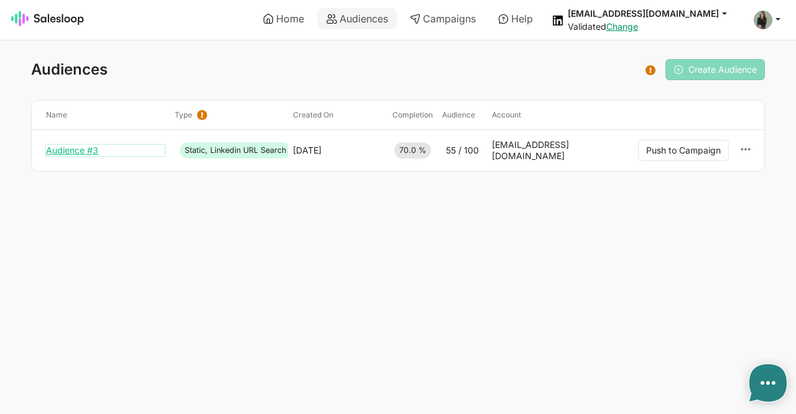
click at [75, 151] on link "Audience #3" at bounding box center [105, 150] width 119 height 11
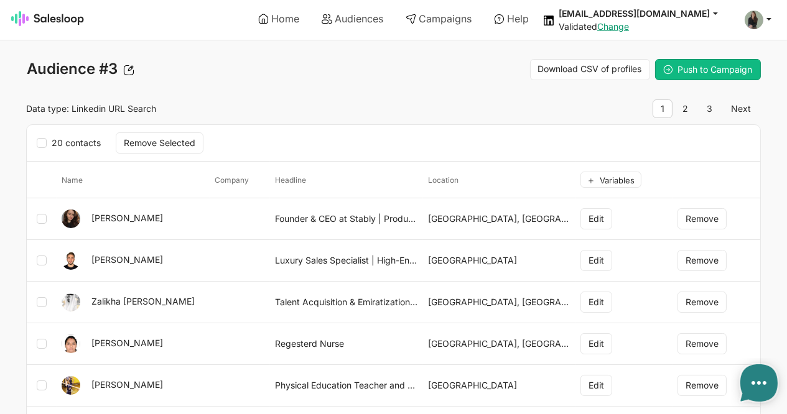
type textarea "x"
click at [355, 22] on link "Audiences" at bounding box center [352, 18] width 79 height 21
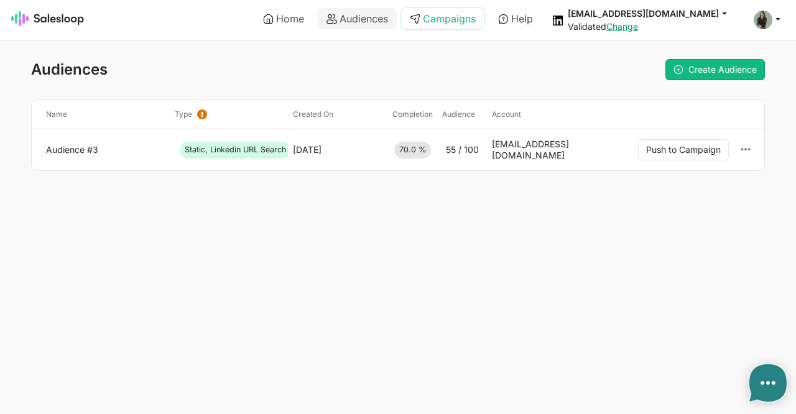
click at [459, 17] on link "Campaigns" at bounding box center [442, 18] width 83 height 21
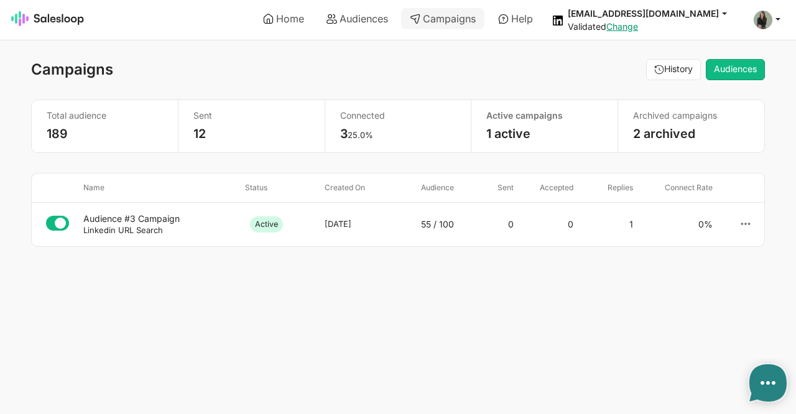
type textarea "x"
click at [114, 228] on small "Linkedin URL Search" at bounding box center [123, 230] width 80 height 10
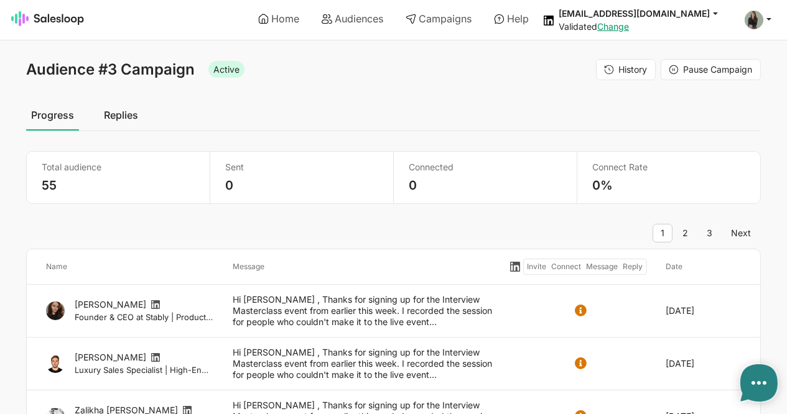
type textarea "x"
click at [123, 124] on link "Replies" at bounding box center [121, 115] width 44 height 31
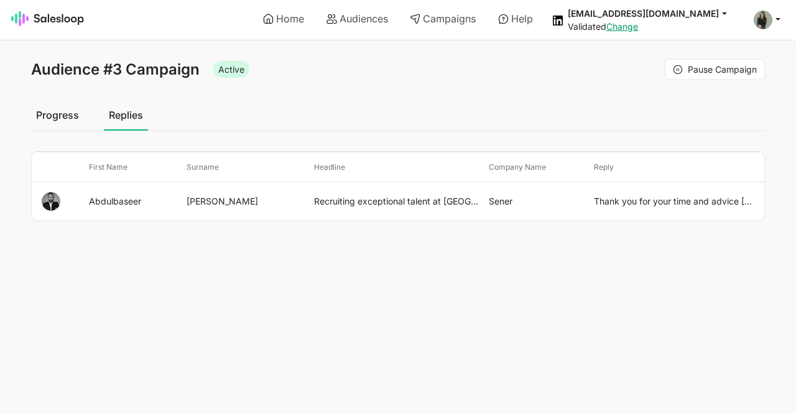
click at [131, 115] on link "Replies" at bounding box center [126, 115] width 44 height 31
type textarea "x"
click at [62, 123] on link "Progress" at bounding box center [57, 115] width 53 height 31
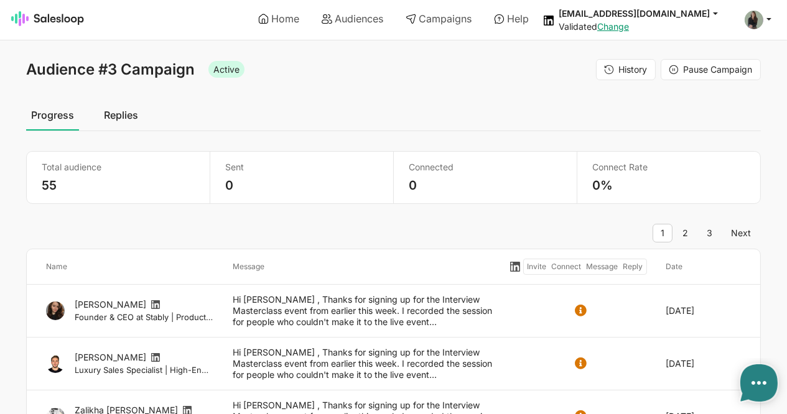
type textarea "x"
click at [129, 111] on link "Replies" at bounding box center [121, 115] width 44 height 31
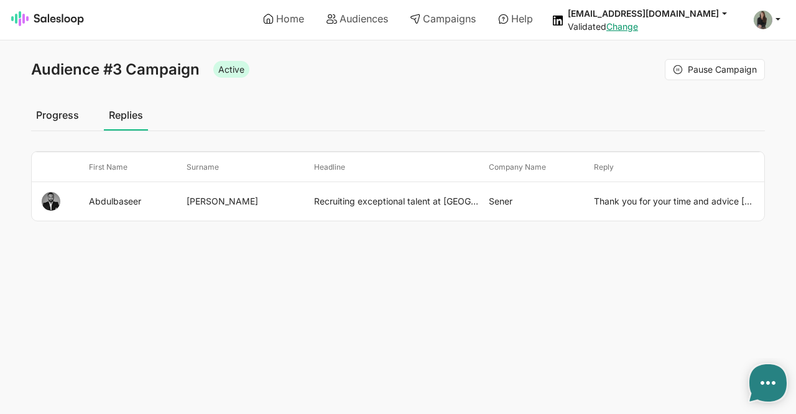
type textarea "x"
click at [671, 200] on td "Thank you for your time and advice [DATE], [PERSON_NAME]. I appreciate the kind…" at bounding box center [676, 201] width 175 height 39
click at [65, 124] on link "Progress" at bounding box center [57, 115] width 53 height 31
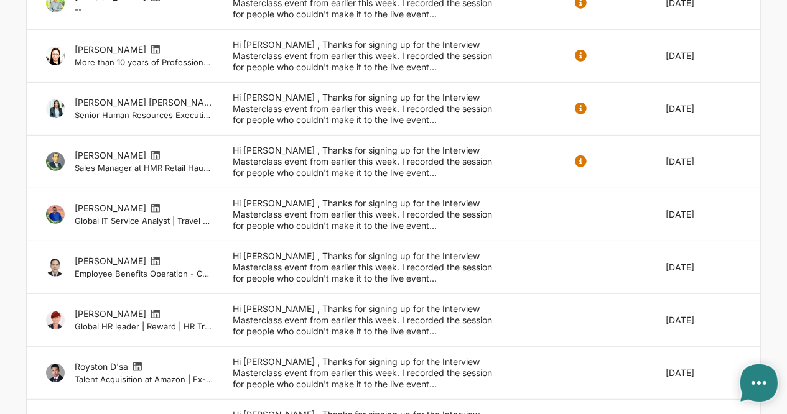
scroll to position [742, 0]
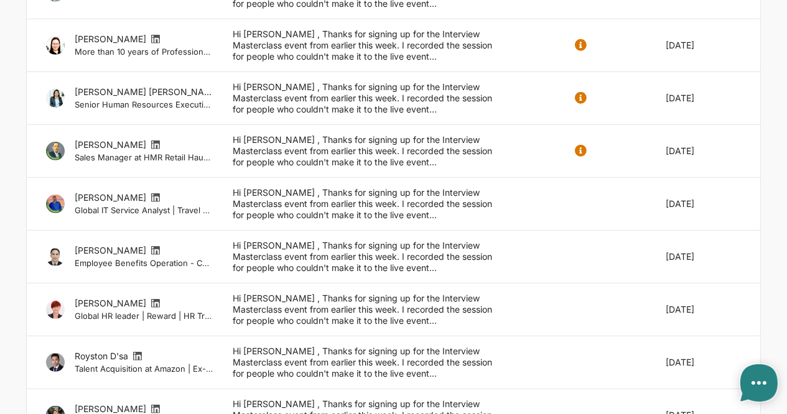
type textarea "x"
